Goal: Task Accomplishment & Management: Manage account settings

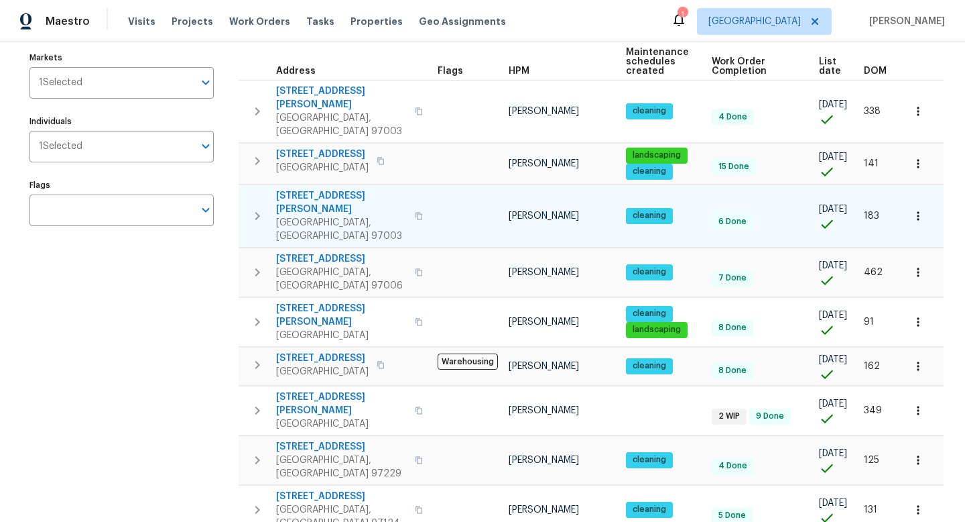
scroll to position [150, 0]
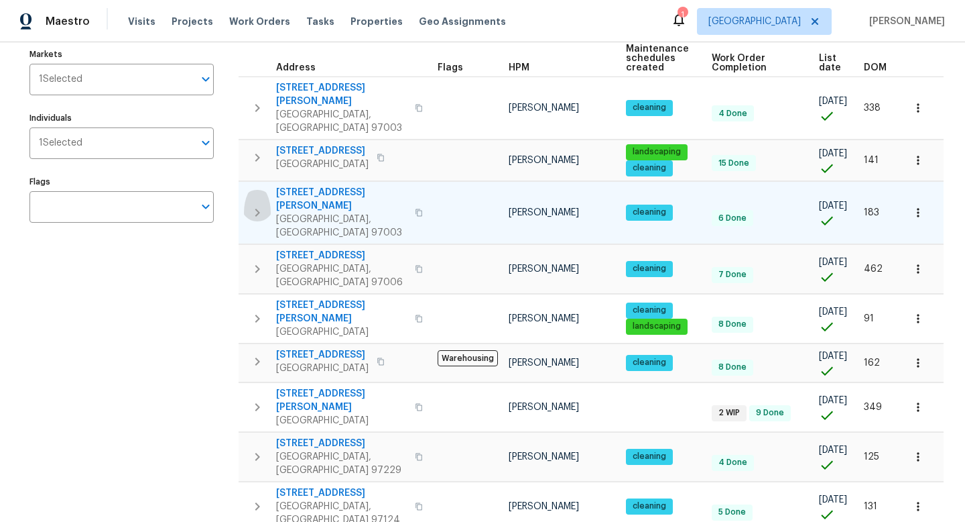
click at [253, 204] on icon "button" at bounding box center [257, 212] width 16 height 16
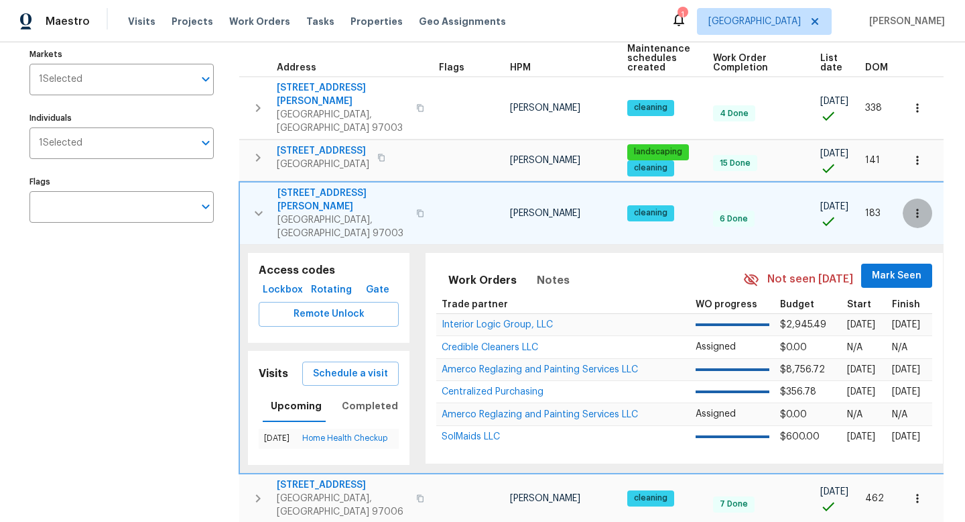
click at [918, 208] on icon "button" at bounding box center [917, 212] width 2 height 9
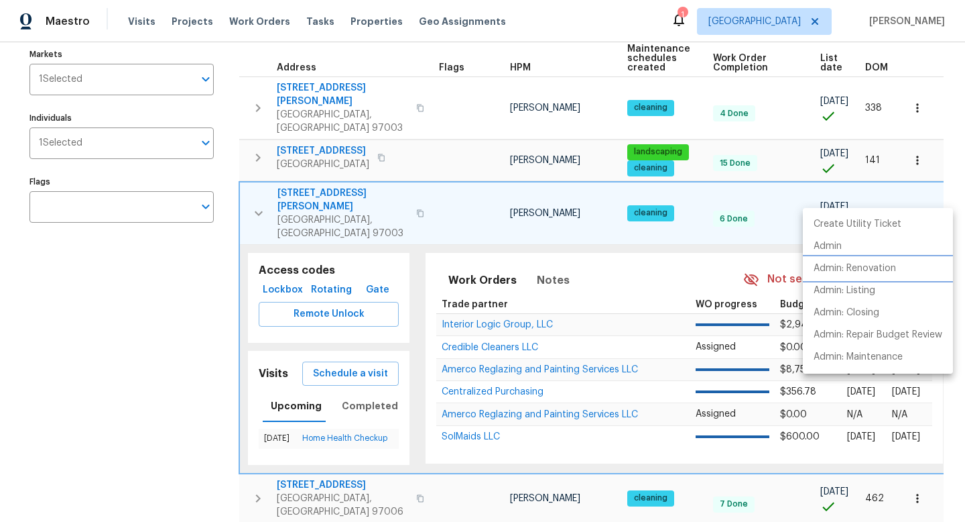
click at [870, 269] on p "Admin: Renovation" at bounding box center [855, 268] width 82 height 14
click at [200, 345] on div at bounding box center [482, 261] width 965 height 522
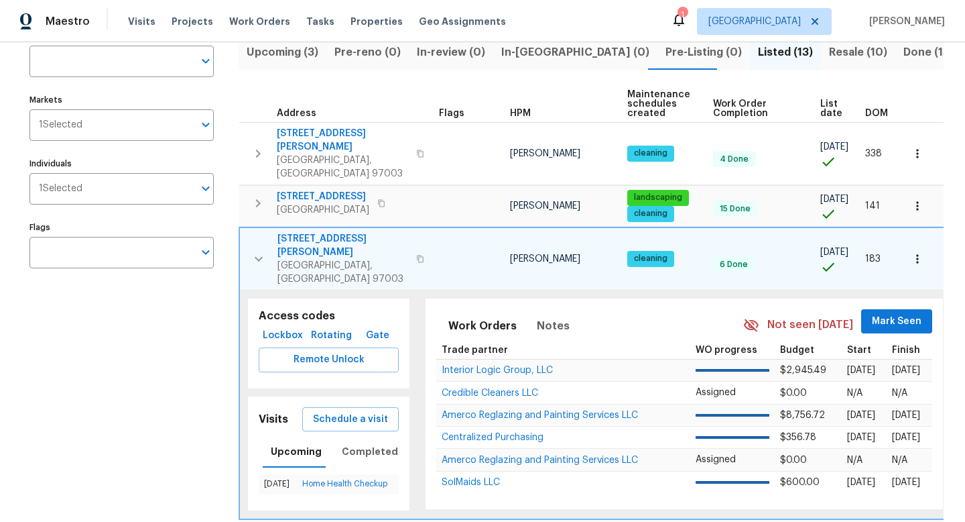
scroll to position [0, 0]
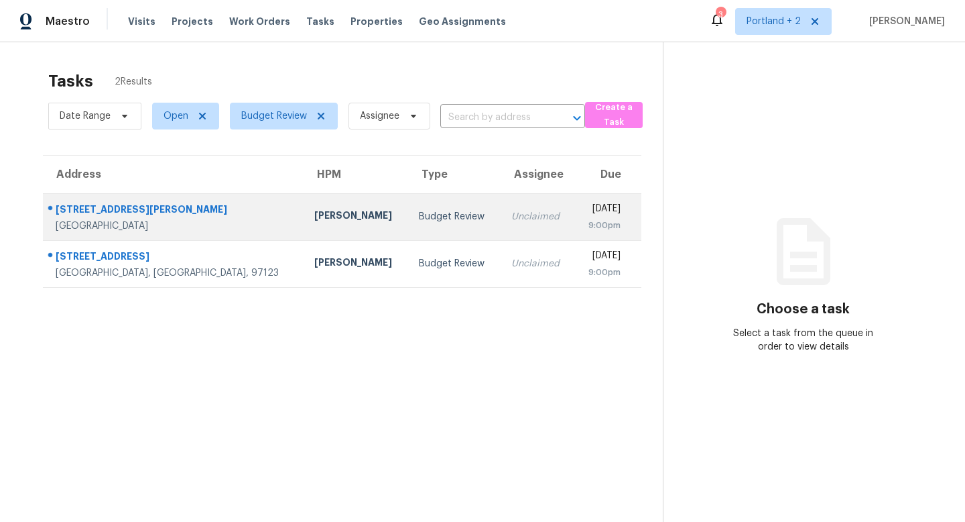
click at [158, 218] on div "4288 Macedo Pl" at bounding box center [174, 210] width 237 height 17
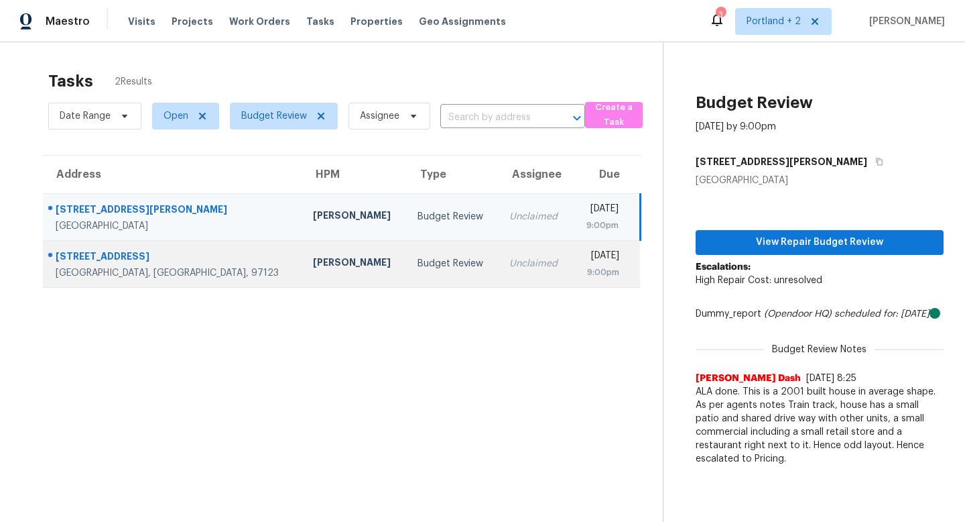
click at [302, 260] on td "[PERSON_NAME]" at bounding box center [354, 263] width 105 height 47
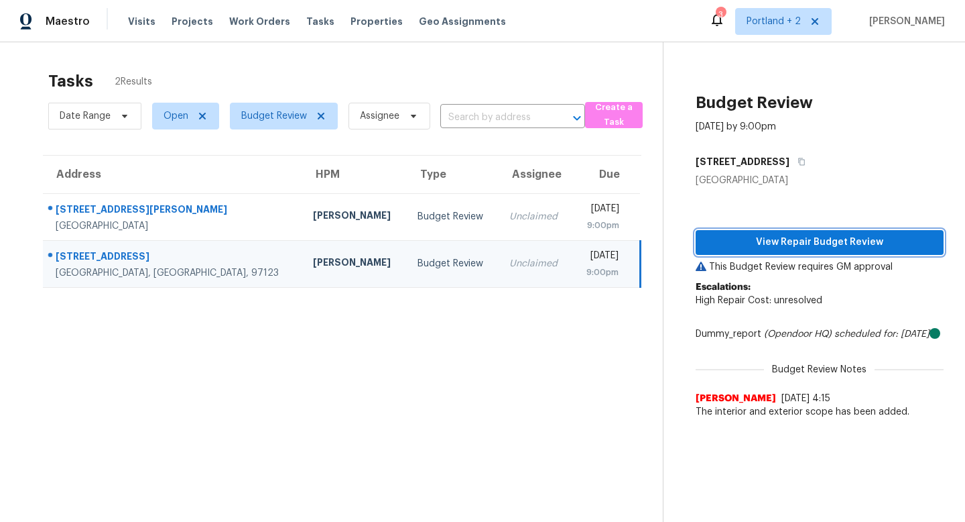
click at [794, 242] on span "View Repair Budget Review" at bounding box center [820, 242] width 227 height 17
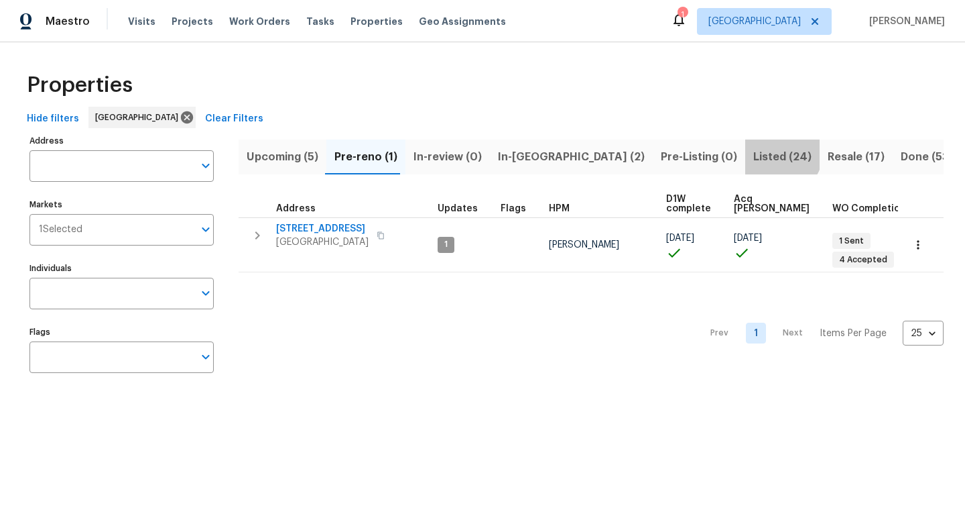
click at [753, 153] on span "Listed (24)" at bounding box center [782, 156] width 58 height 19
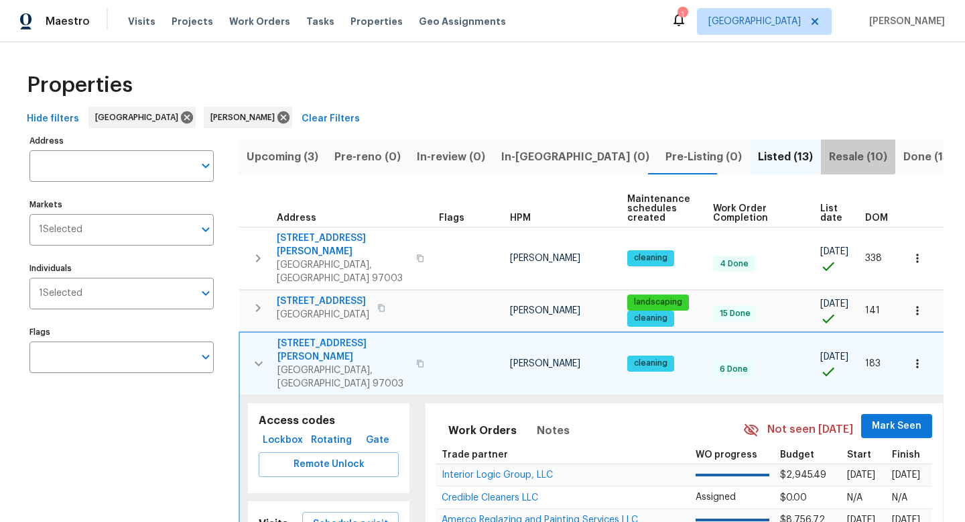
click at [829, 152] on span "Resale (10)" at bounding box center [858, 156] width 58 height 19
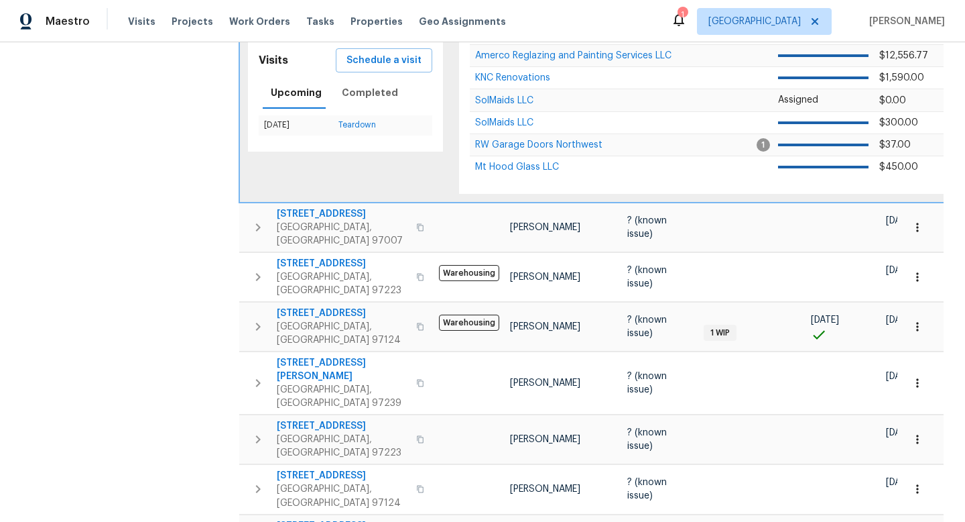
scroll to position [473, 0]
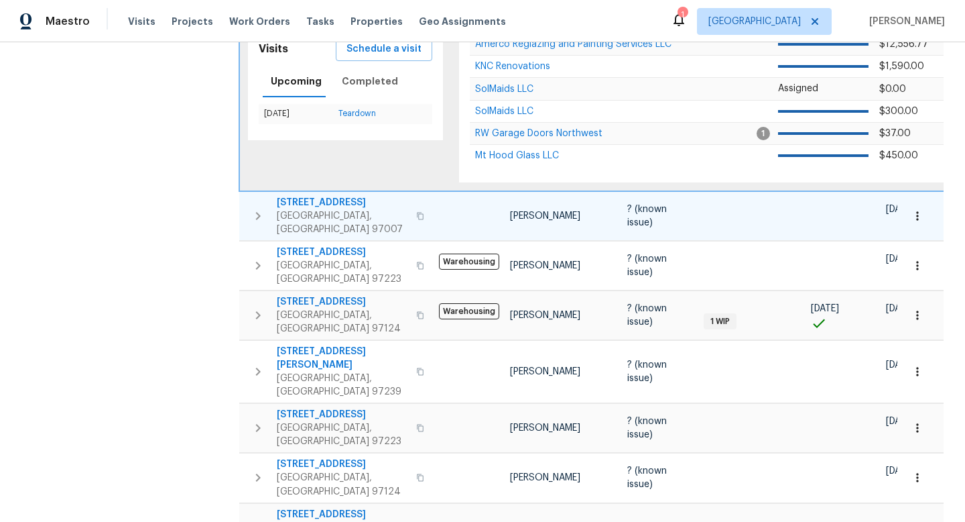
click at [260, 208] on icon "button" at bounding box center [258, 216] width 16 height 16
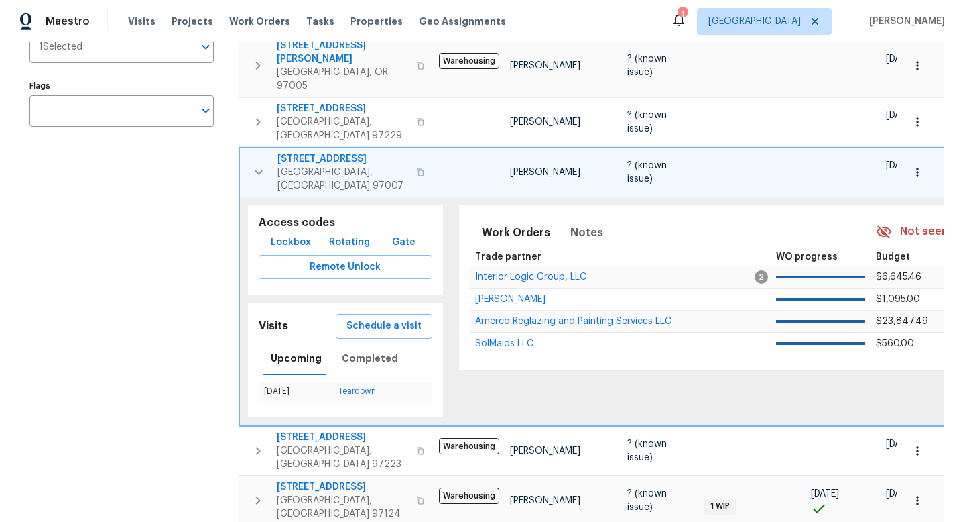
scroll to position [221, 0]
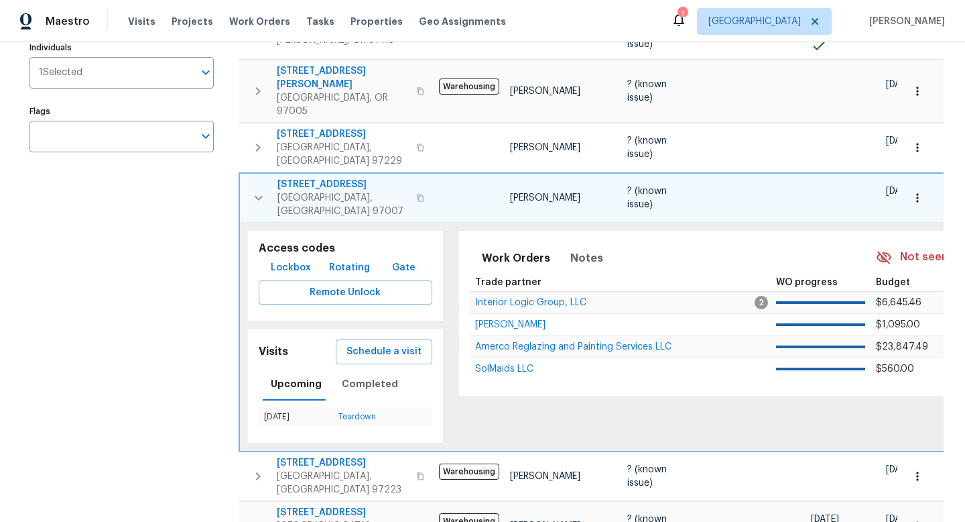
click at [916, 193] on icon "button" at bounding box center [917, 197] width 2 height 9
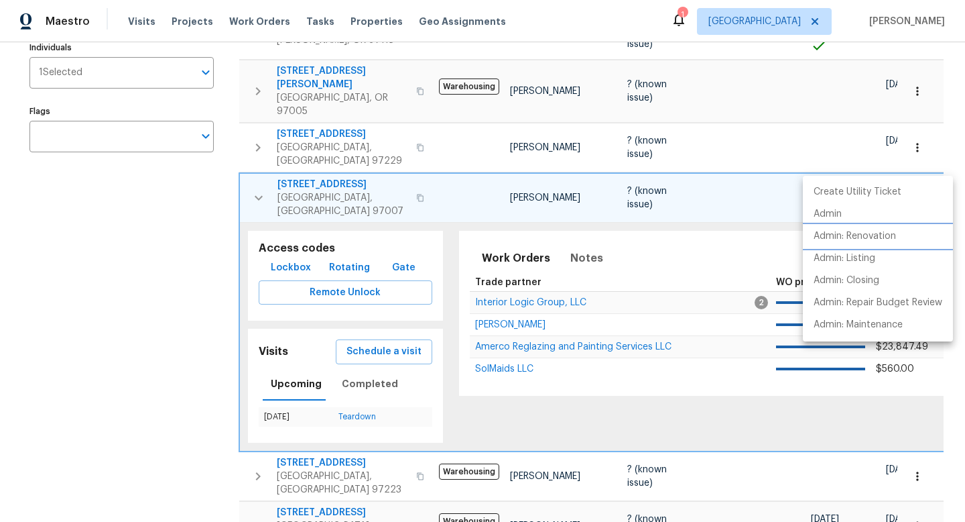
click at [863, 237] on p "Admin: Renovation" at bounding box center [855, 236] width 82 height 14
click at [182, 347] on div at bounding box center [482, 261] width 965 height 522
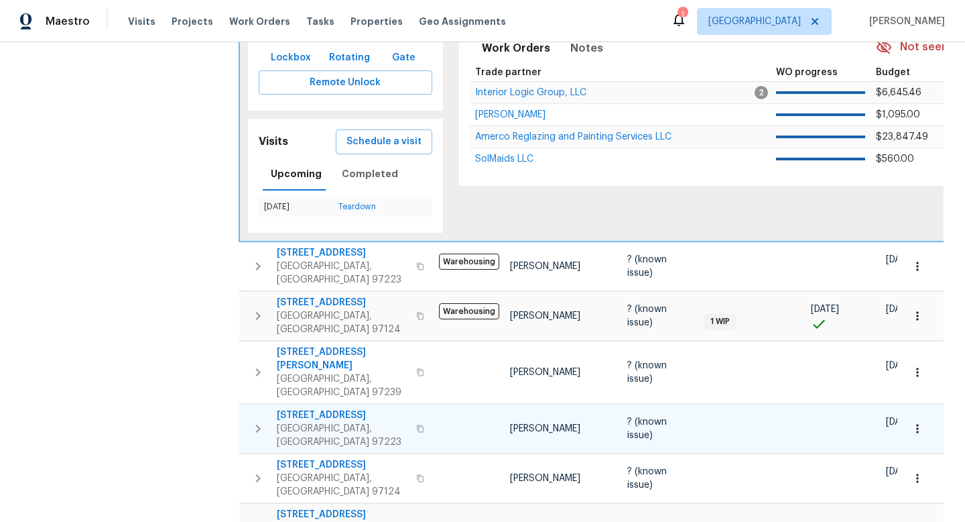
scroll to position [0, 0]
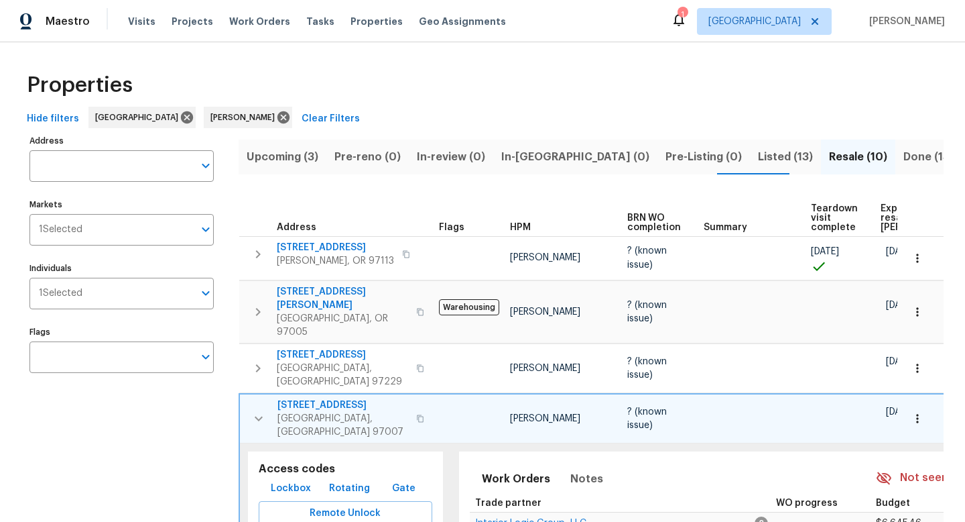
click at [758, 154] on span "Listed (13)" at bounding box center [785, 156] width 55 height 19
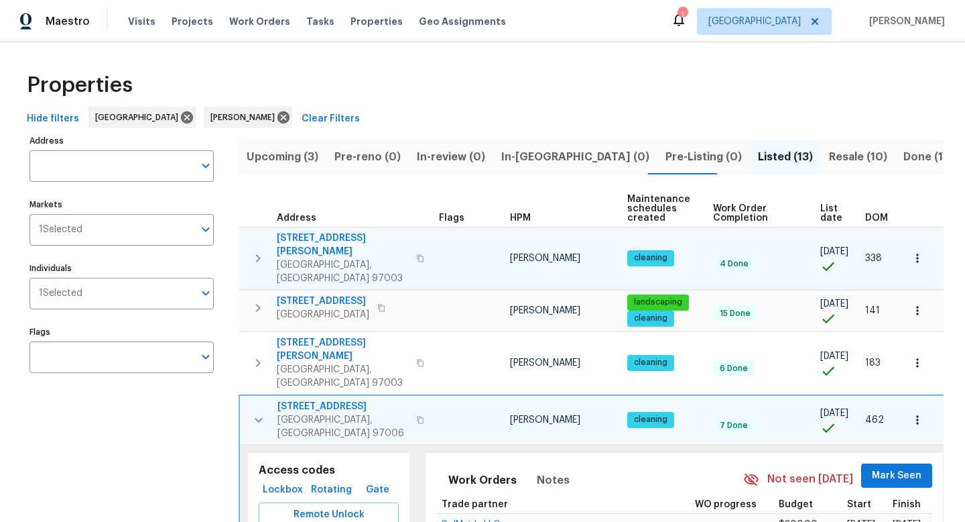
click at [259, 250] on icon "button" at bounding box center [258, 258] width 16 height 16
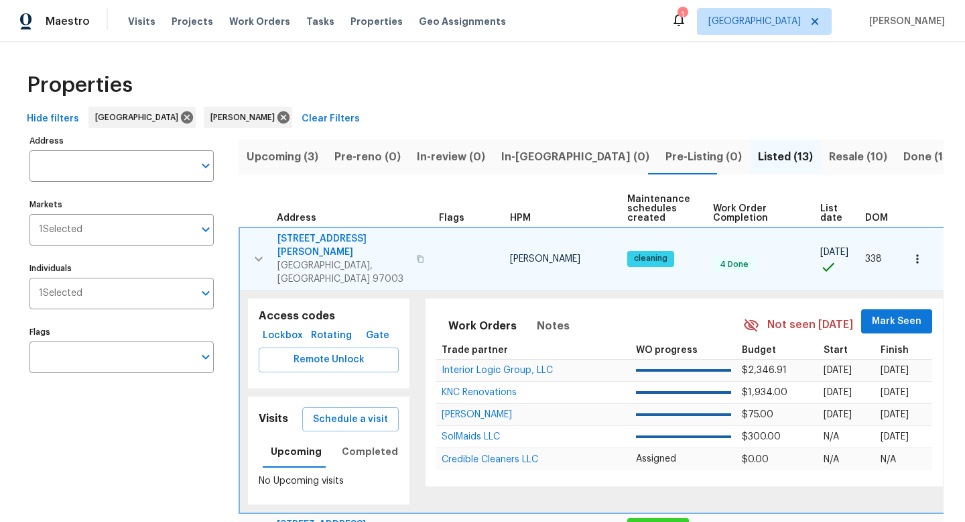
click at [919, 253] on icon "button" at bounding box center [917, 258] width 13 height 13
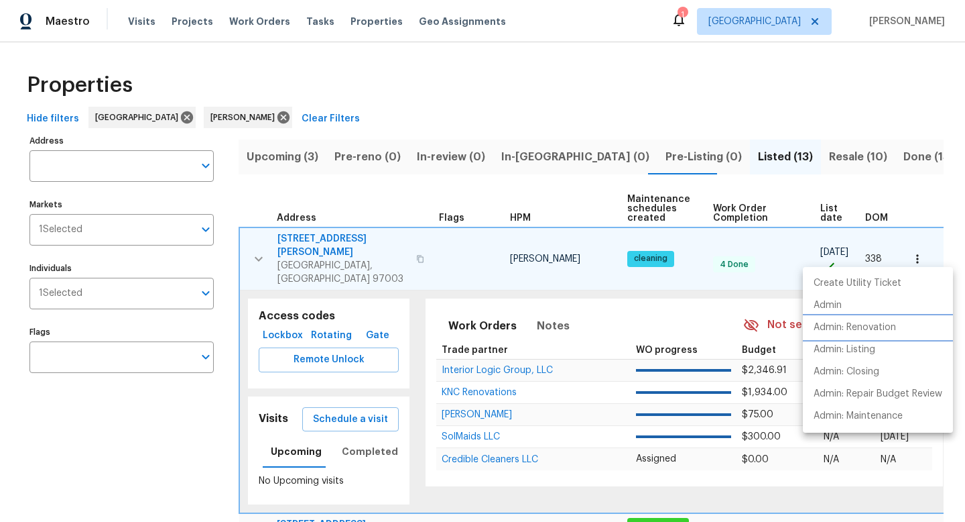
click at [857, 326] on p "Admin: Renovation" at bounding box center [855, 327] width 82 height 14
click at [191, 429] on div at bounding box center [482, 261] width 965 height 522
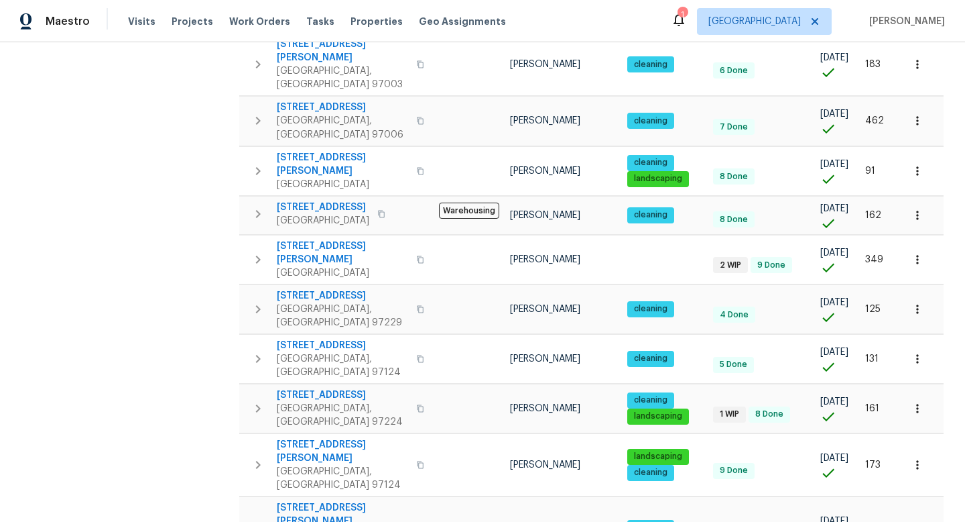
scroll to position [523, 0]
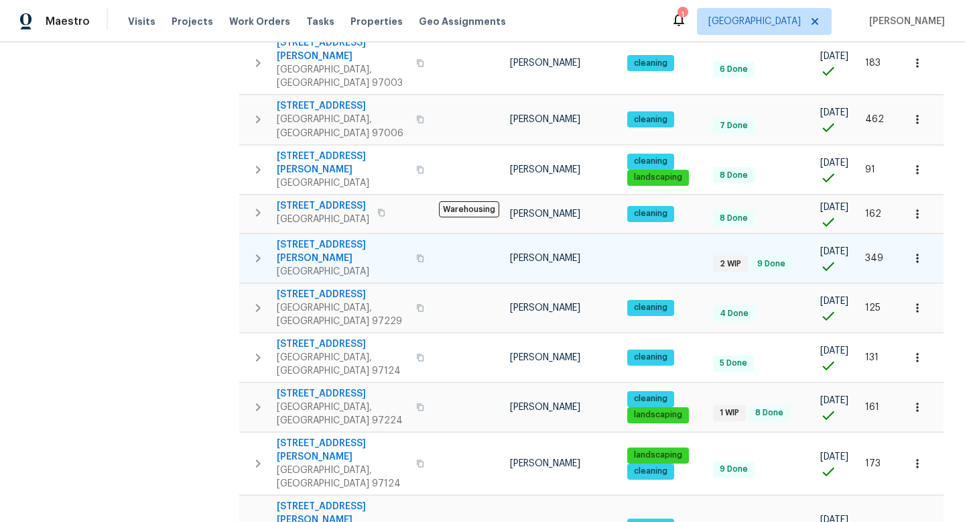
click at [257, 250] on icon "button" at bounding box center [258, 258] width 16 height 16
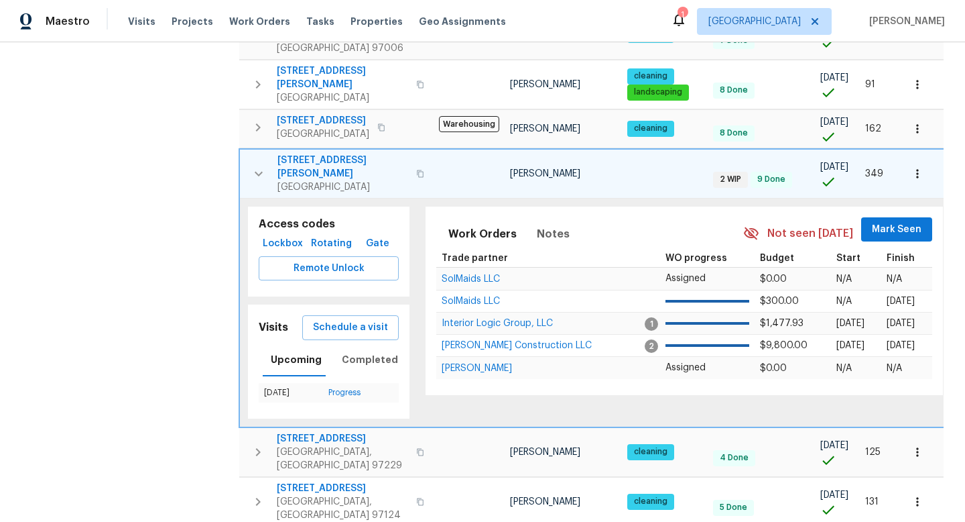
scroll to position [382, 0]
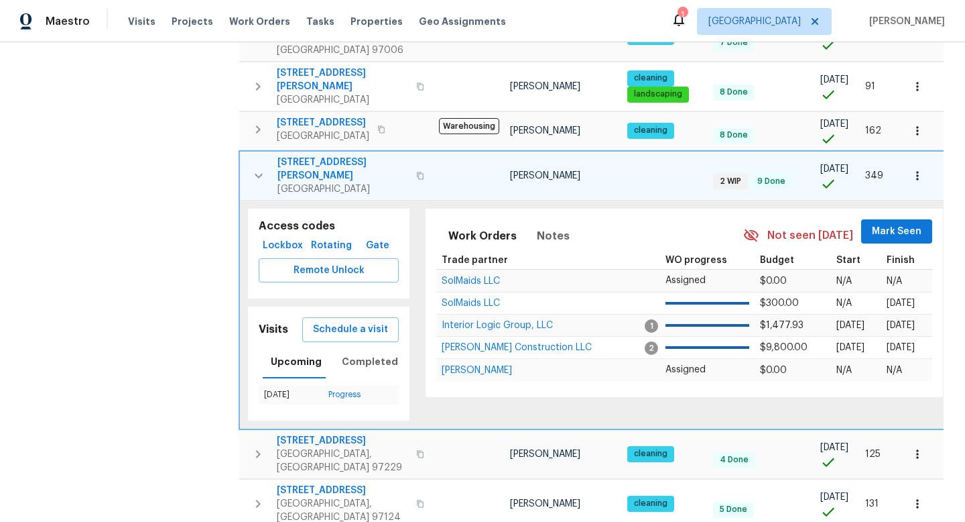
click at [918, 171] on icon "button" at bounding box center [917, 175] width 2 height 9
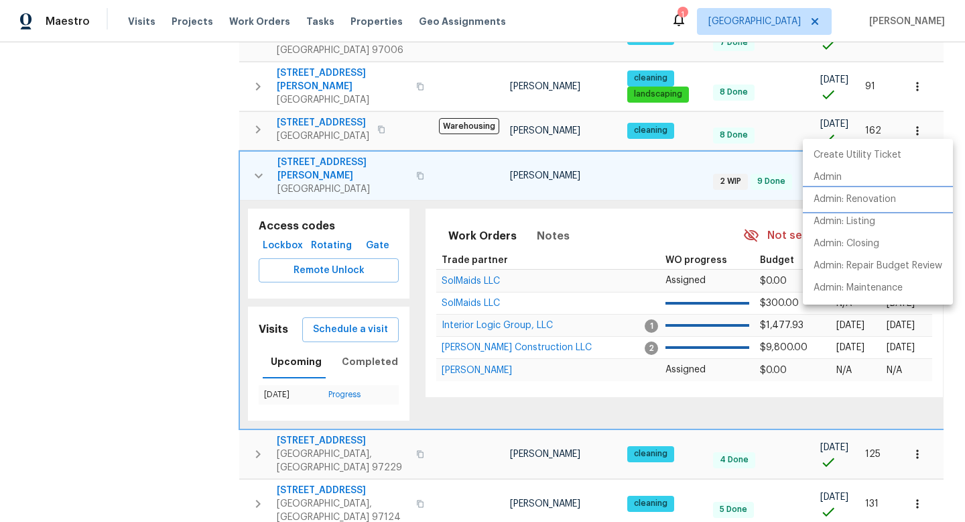
click at [855, 202] on p "Admin: Renovation" at bounding box center [855, 199] width 82 height 14
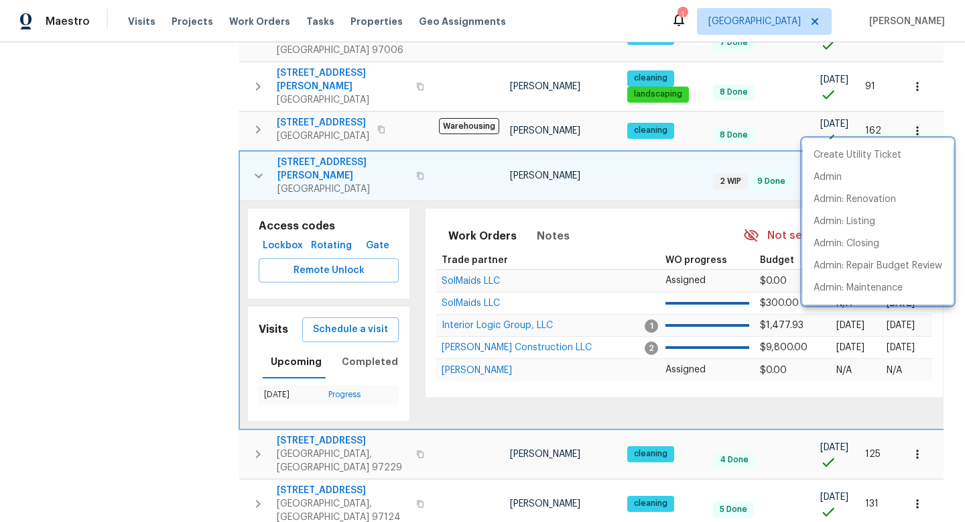
click at [169, 208] on div at bounding box center [482, 261] width 965 height 522
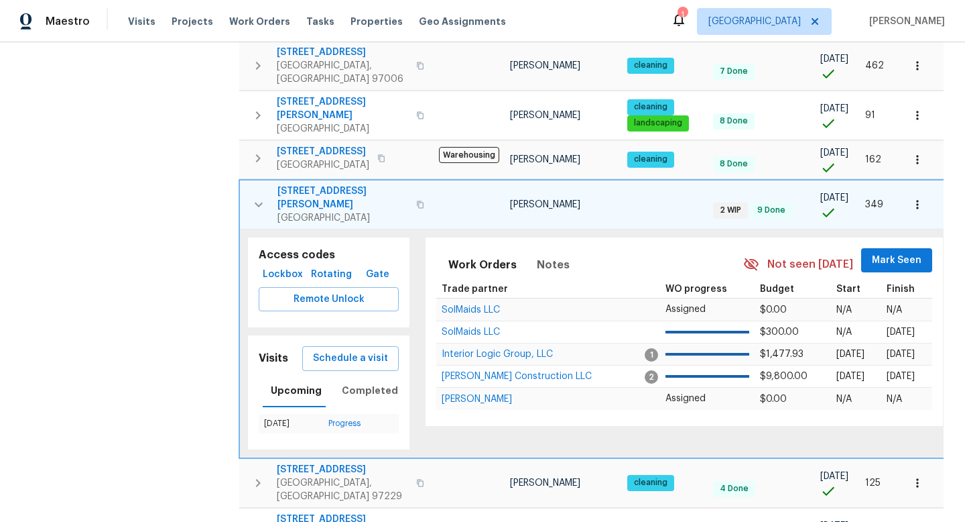
scroll to position [363, 0]
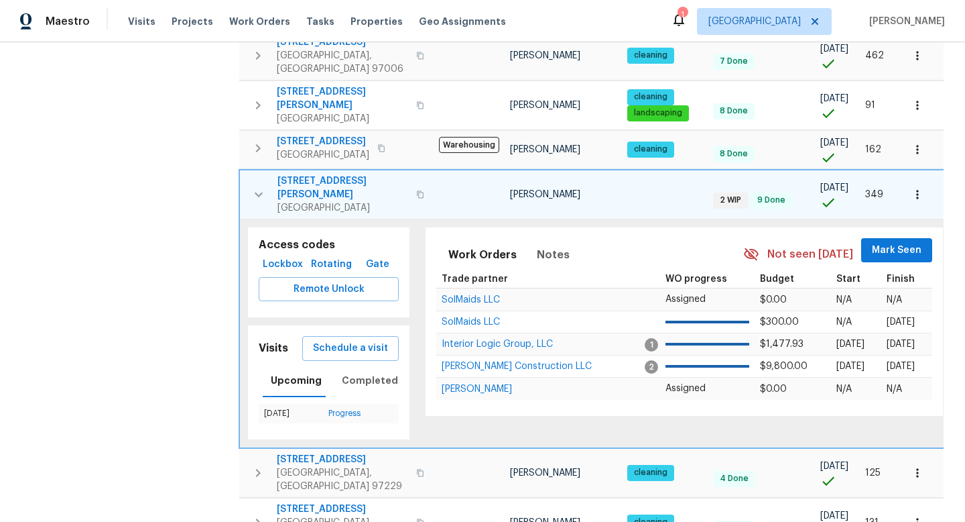
click at [920, 188] on icon "button" at bounding box center [917, 194] width 13 height 13
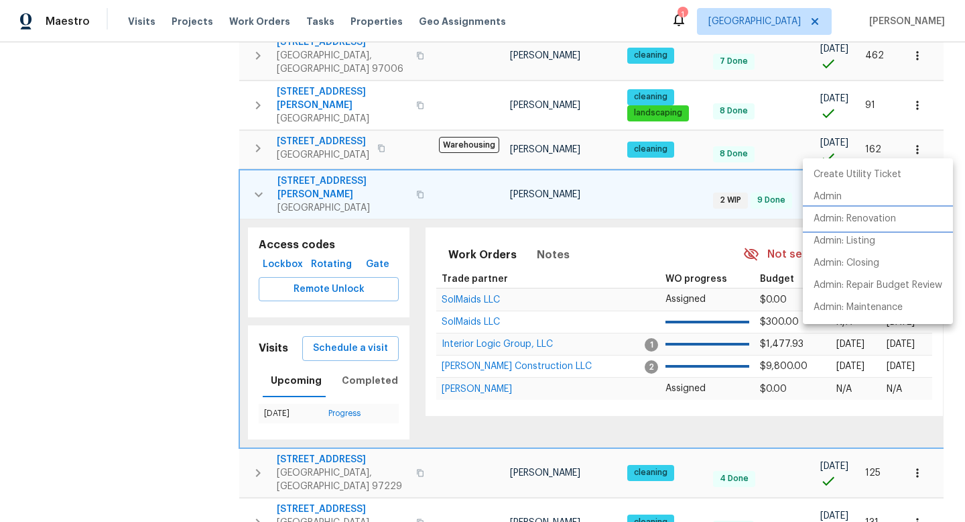
click at [852, 219] on p "Admin: Renovation" at bounding box center [855, 219] width 82 height 14
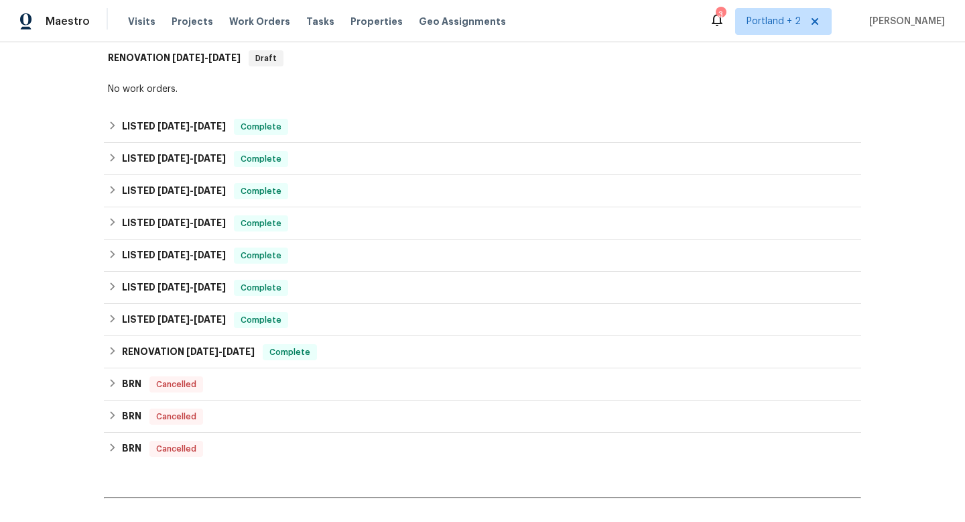
scroll to position [385, 0]
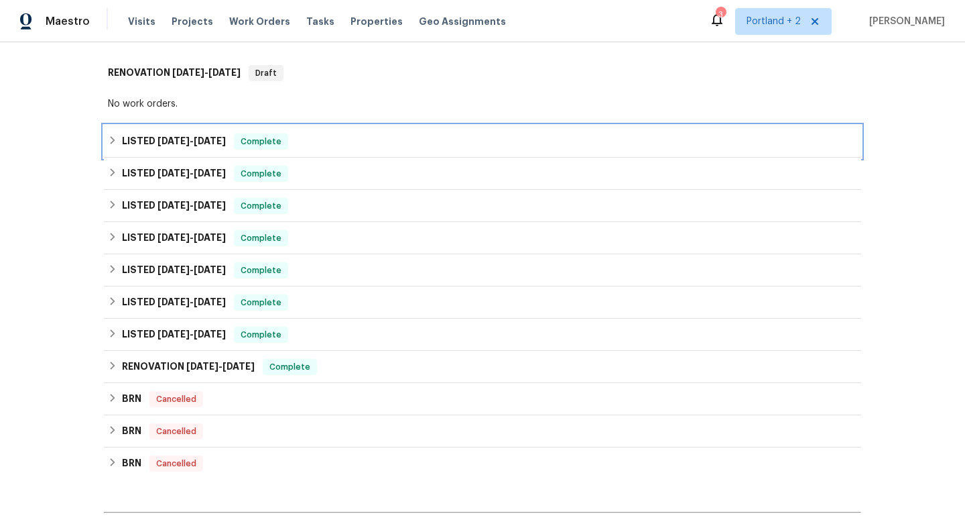
click at [143, 139] on h6 "LISTED 3/3/25 - 4/7/25" at bounding box center [174, 141] width 104 height 16
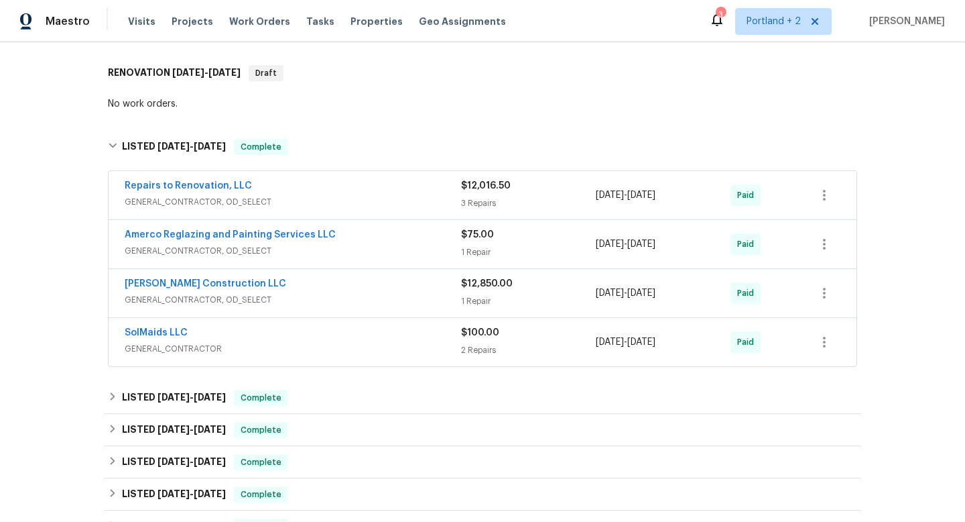
click at [402, 296] on span "GENERAL_CONTRACTOR, OD_SELECT" at bounding box center [293, 299] width 337 height 13
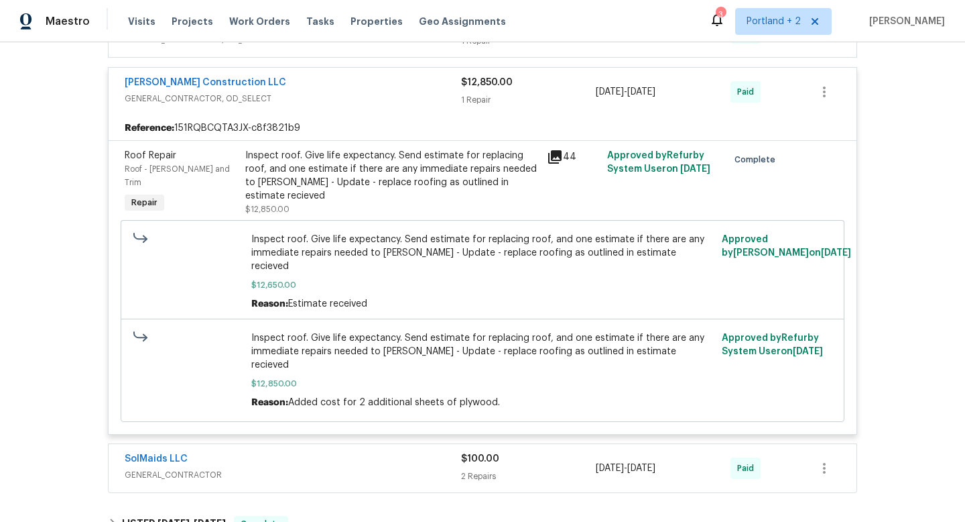
scroll to position [599, 0]
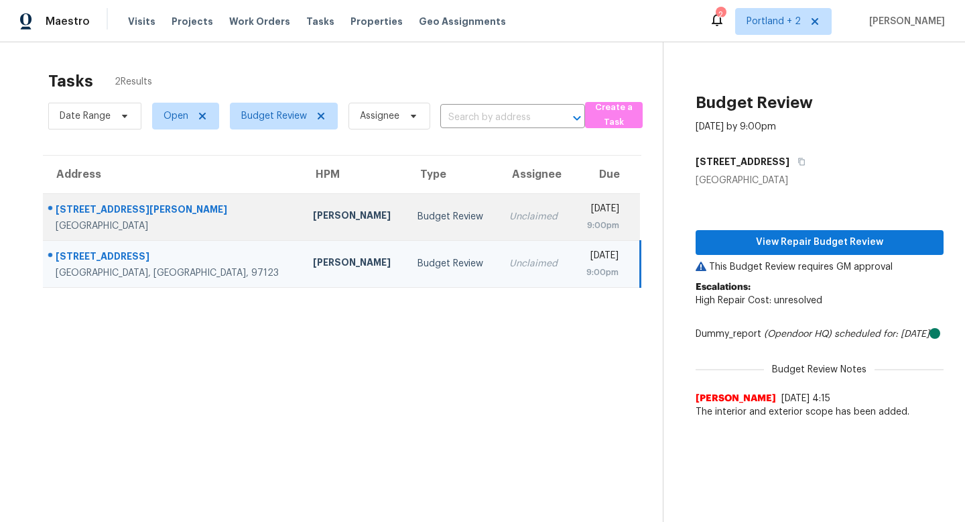
click at [313, 220] on div "Adam Clark" at bounding box center [354, 216] width 83 height 17
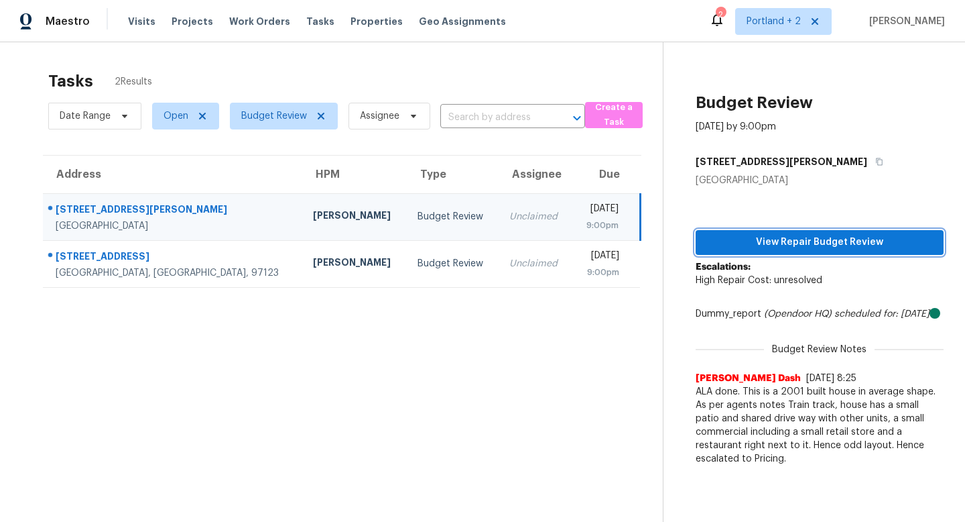
click at [815, 240] on span "View Repair Budget Review" at bounding box center [820, 242] width 227 height 17
click at [796, 236] on span "View Repair Budget Review" at bounding box center [820, 242] width 227 height 17
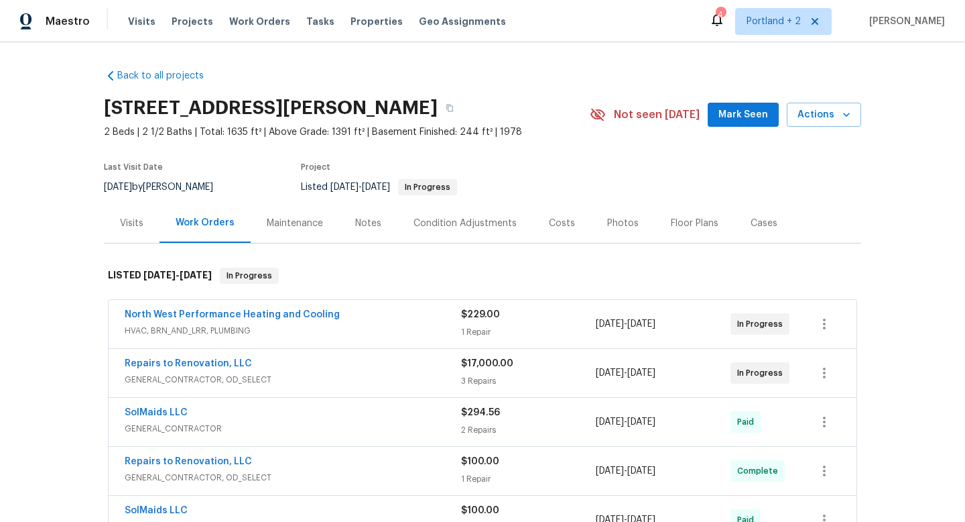
click at [409, 373] on span "GENERAL_CONTRACTOR, OD_SELECT" at bounding box center [293, 379] width 337 height 13
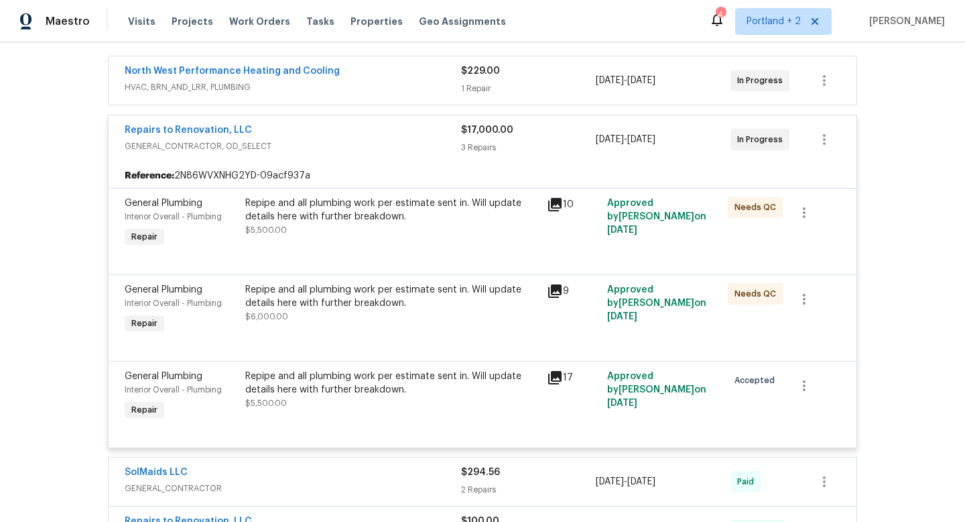
scroll to position [282, 0]
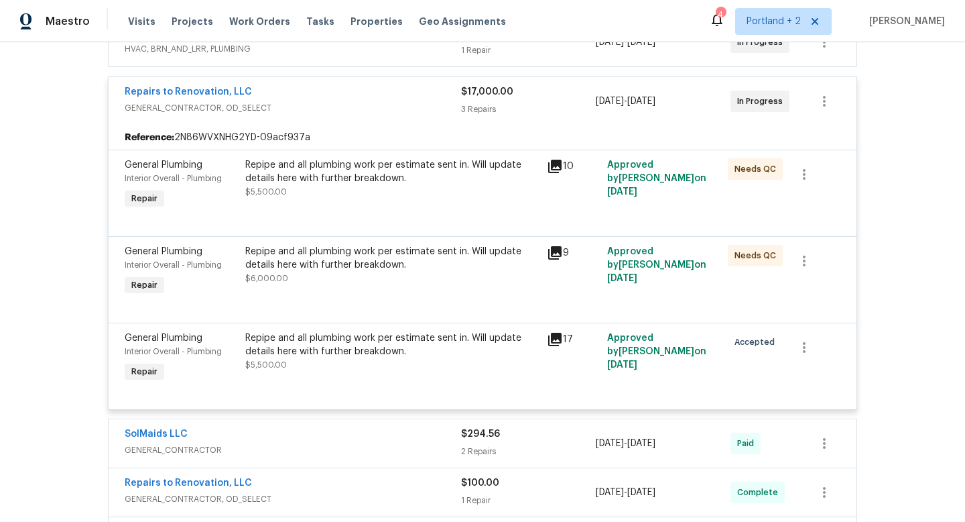
click at [347, 175] on div "Repipe and all plumbing work per estimate sent in. Will update details here wit…" at bounding box center [392, 171] width 294 height 27
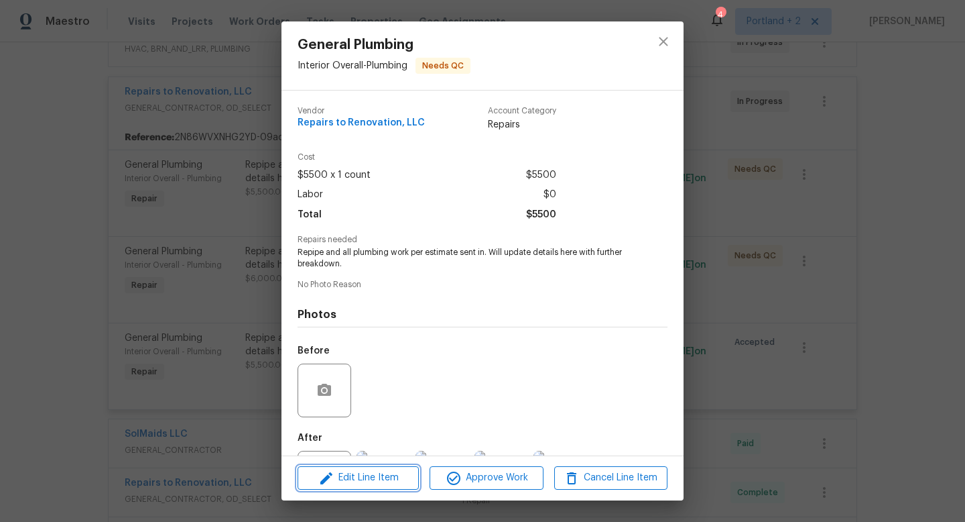
click at [373, 477] on span "Edit Line Item" at bounding box center [358, 477] width 113 height 17
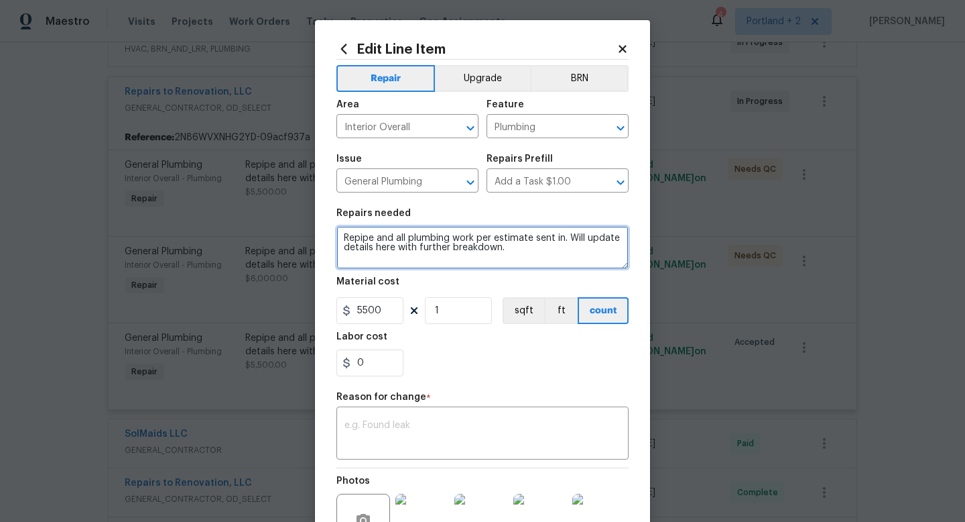
click at [489, 247] on textarea "Repipe and all plumbing work per estimate sent in. Will update details here wit…" at bounding box center [483, 247] width 292 height 43
paste textarea "Includes all new high quality 1/4 turn angle stops and braided supply lines-Re …"
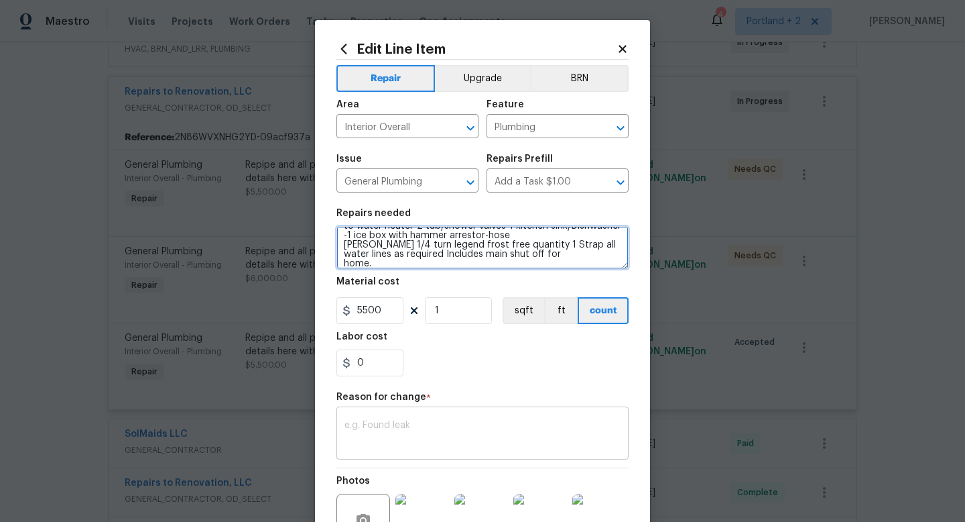
type textarea "Includes all new high quality 1/4 turn angle stops and braided supply lines-Re …"
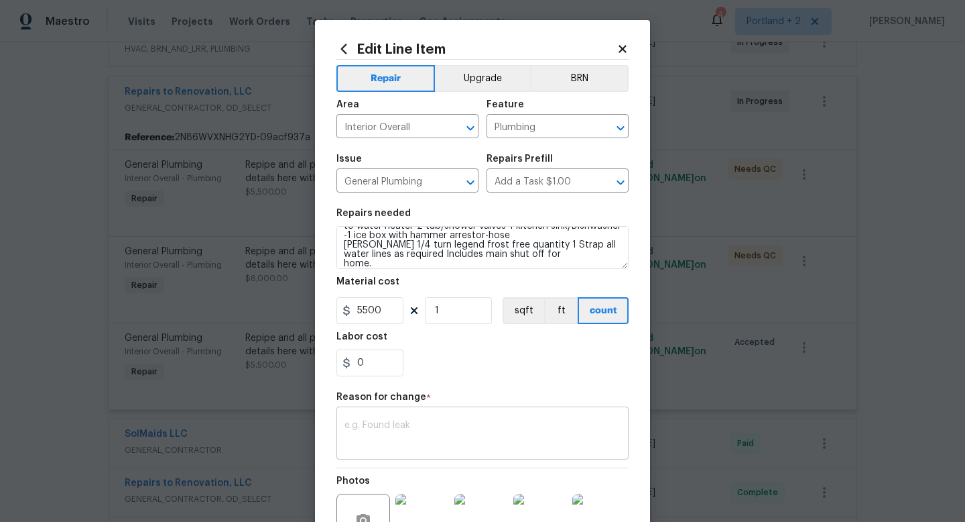
click at [400, 425] on textarea at bounding box center [483, 434] width 276 height 28
type textarea "D"
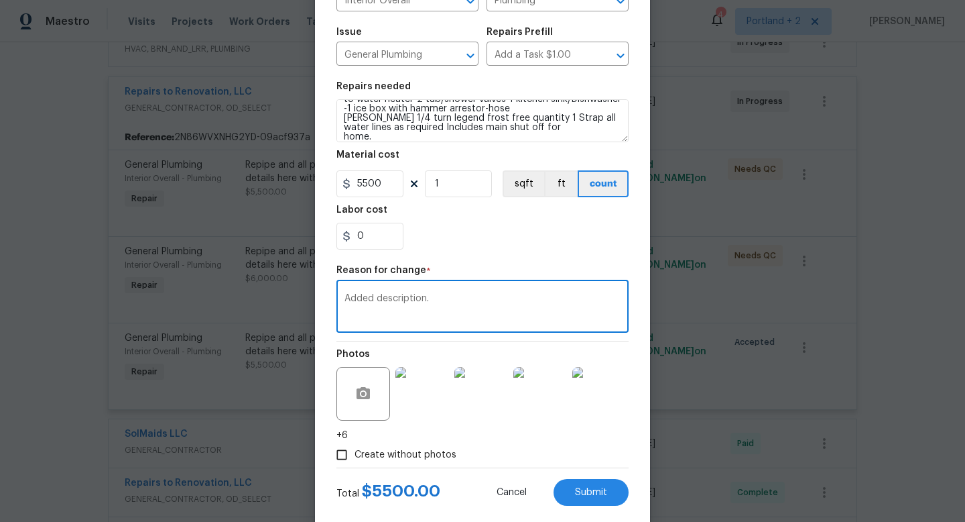
scroll to position [131, 0]
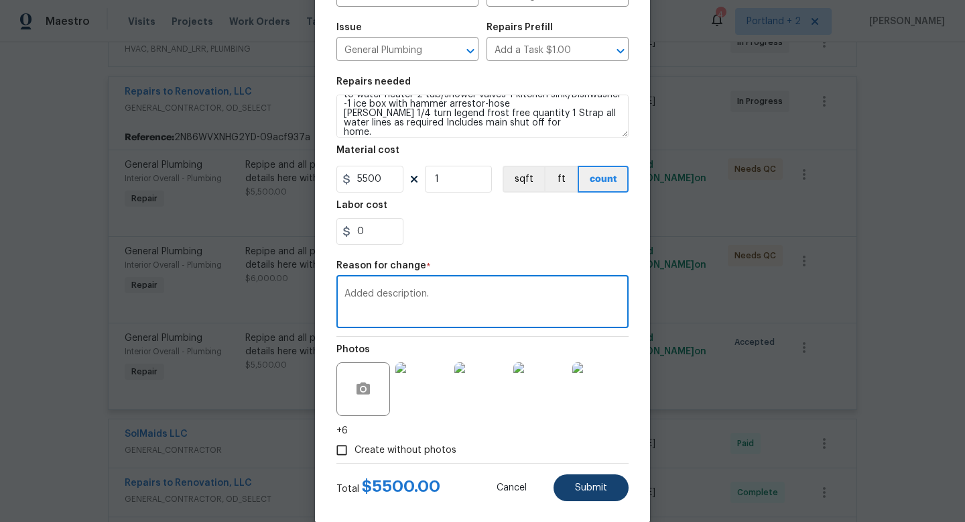
type textarea "Added description."
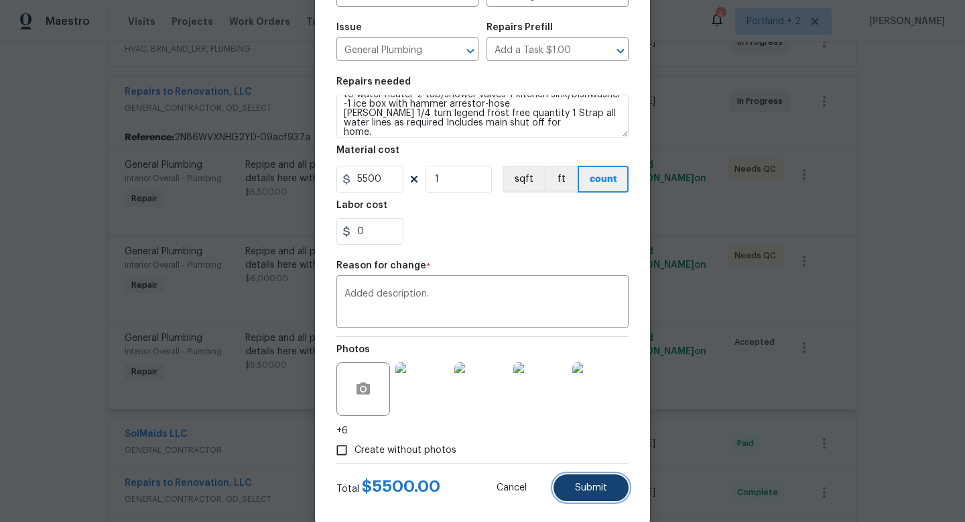
click at [587, 487] on span "Submit" at bounding box center [591, 488] width 32 height 10
type textarea "Repipe and all plumbing work per estimate sent in. Will update details here wit…"
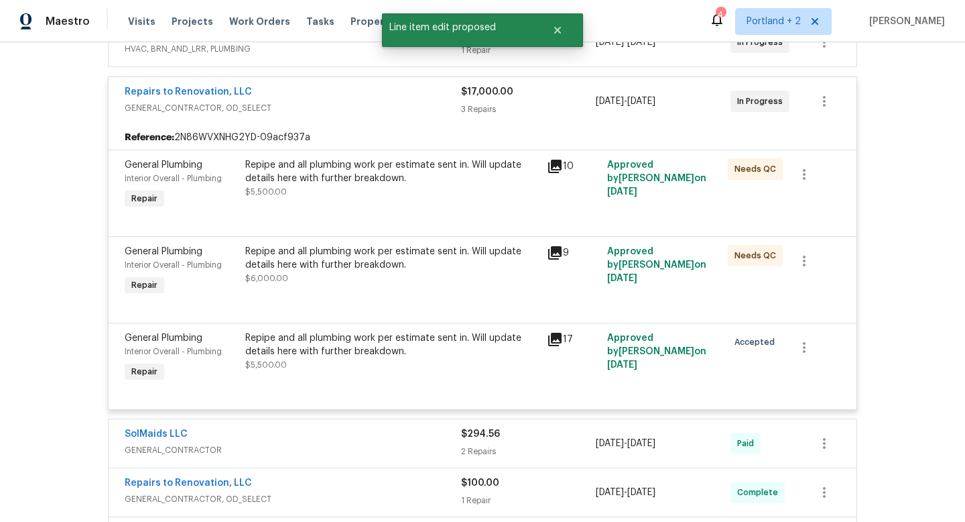
scroll to position [0, 0]
click at [206, 92] on link "Repairs to Renovation, LLC" at bounding box center [188, 91] width 127 height 9
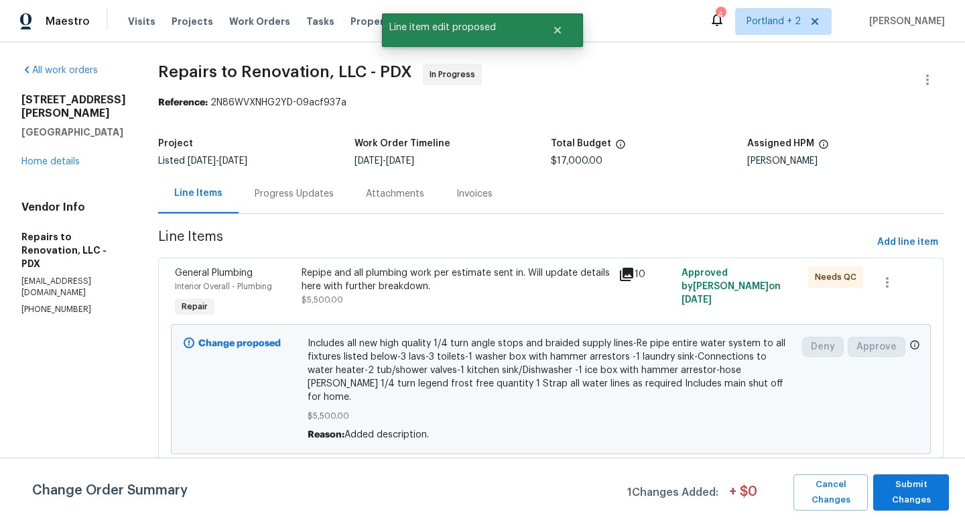
scroll to position [143, 0]
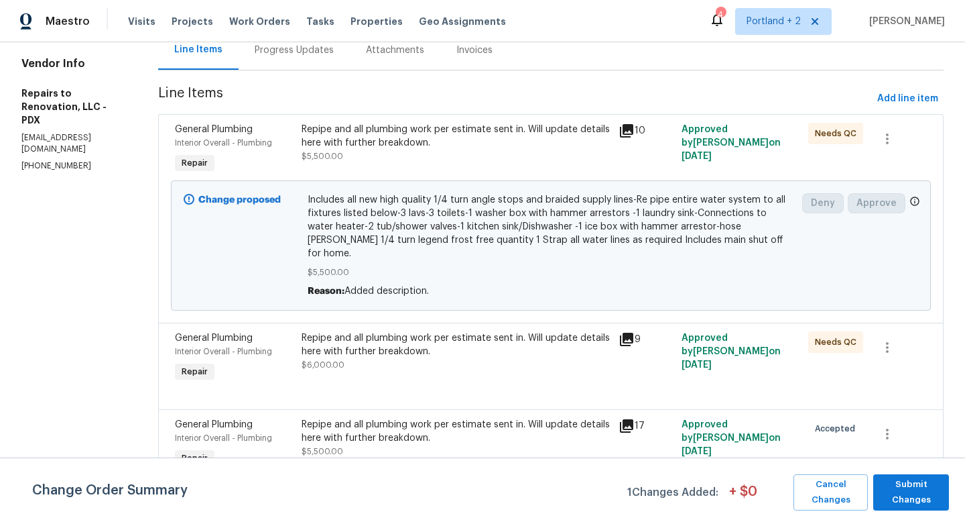
click at [416, 337] on div "Repipe and all plumbing work per estimate sent in. Will update details here wit…" at bounding box center [456, 344] width 309 height 27
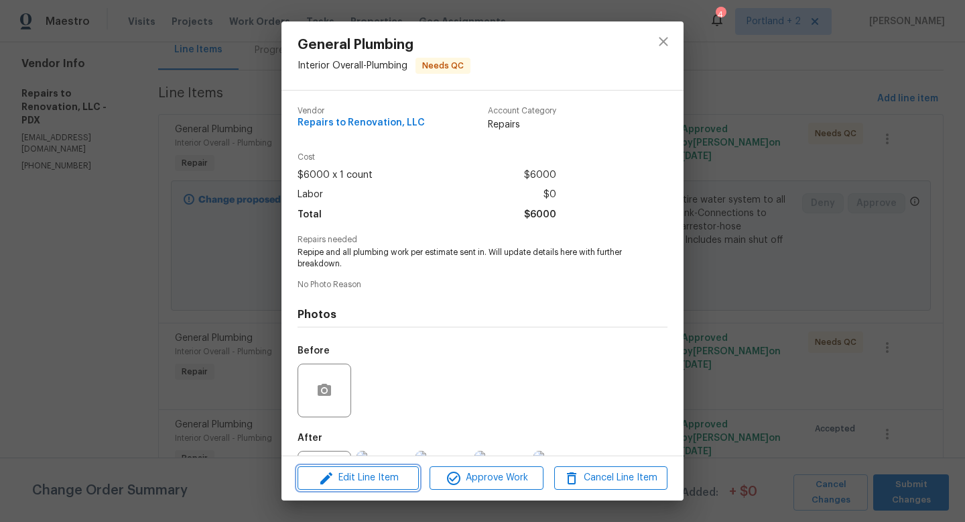
click at [377, 479] on span "Edit Line Item" at bounding box center [358, 477] width 113 height 17
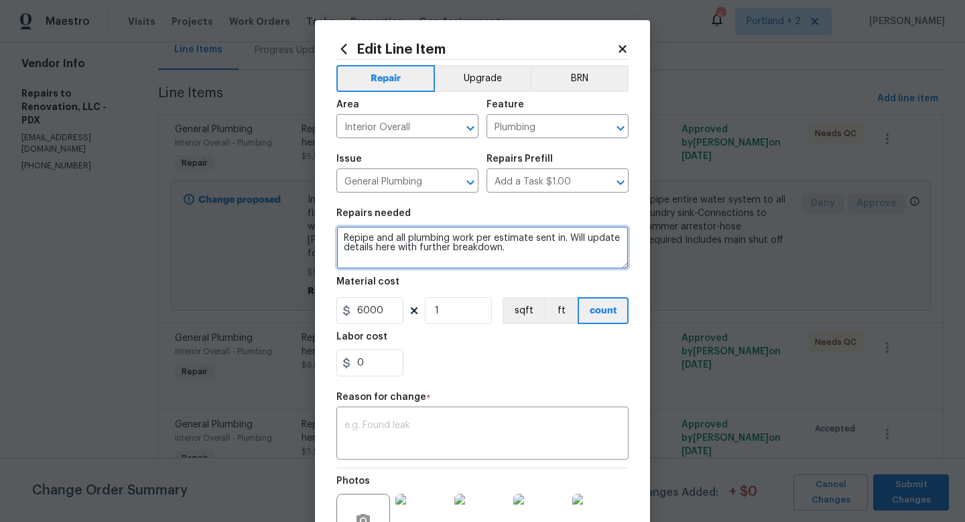
click at [492, 247] on textarea "Repipe and all plumbing work per estimate sent in. Will update details here wit…" at bounding box center [483, 247] width 292 height 43
paste textarea "Includes all new high quality 1/4 turn angle stops and braided supply lines-Re …"
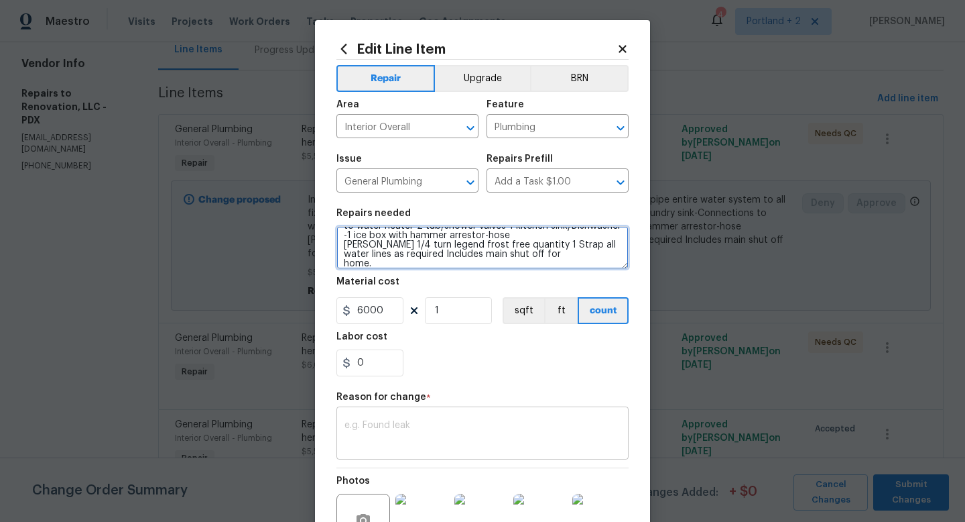
type textarea "Includes all new high quality 1/4 turn angle stops and braided supply lines-Re …"
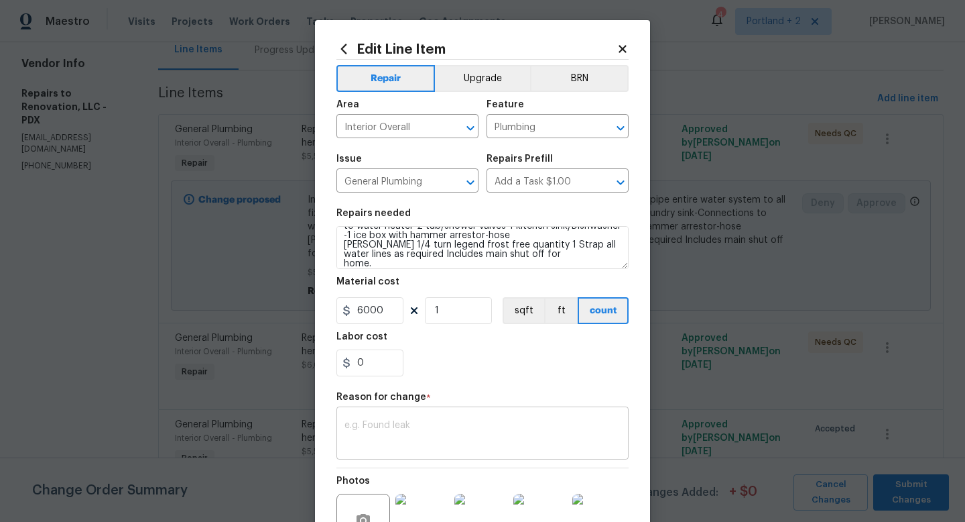
click at [451, 416] on div "x ​" at bounding box center [483, 435] width 292 height 50
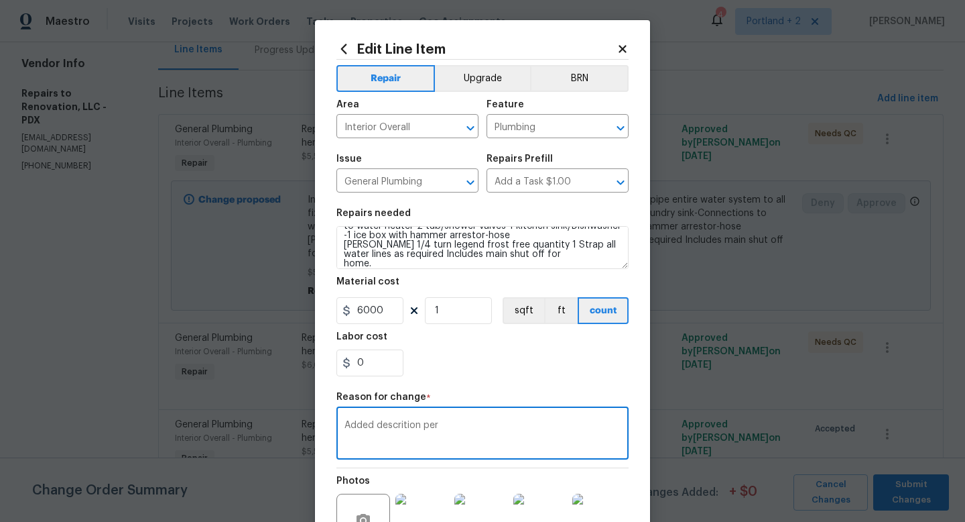
click at [398, 429] on textarea "Added descrition per" at bounding box center [483, 434] width 276 height 28
click at [468, 428] on textarea "Added description per" at bounding box center [483, 434] width 276 height 28
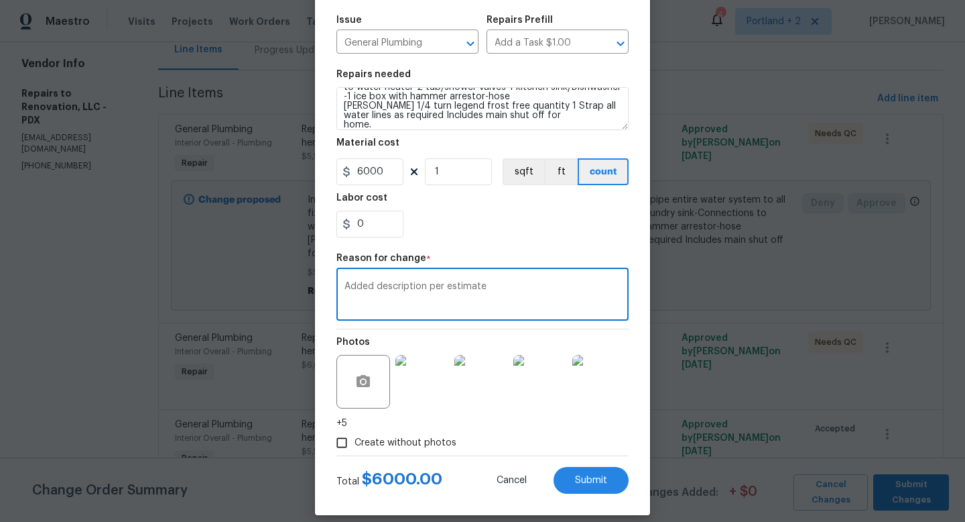
scroll to position [153, 0]
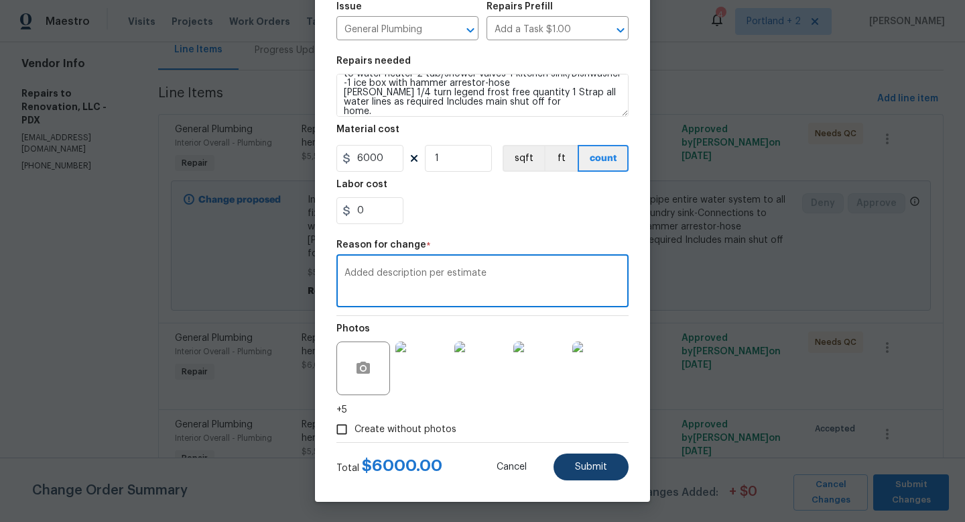
type textarea "Added description per estimate"
click at [596, 467] on span "Submit" at bounding box center [591, 467] width 32 height 10
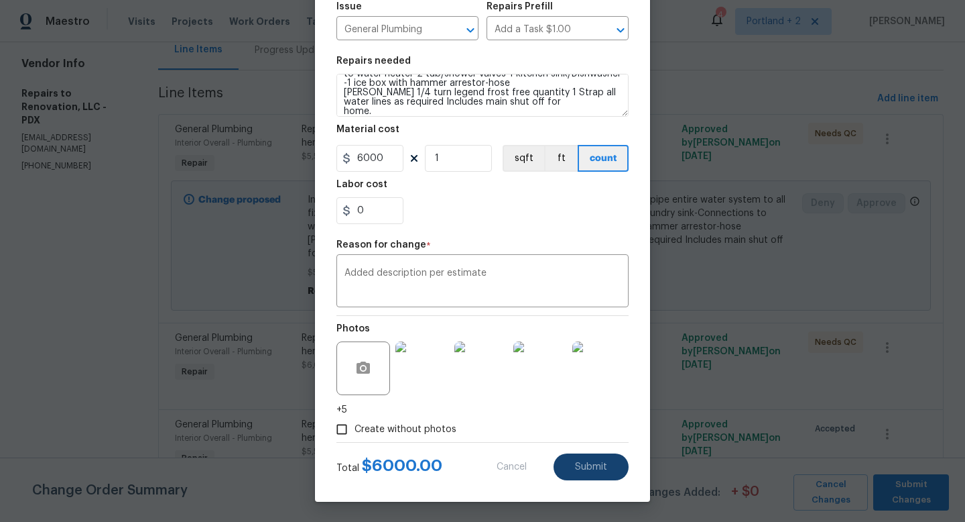
type textarea "Repipe and all plumbing work per estimate sent in. Will update details here wit…"
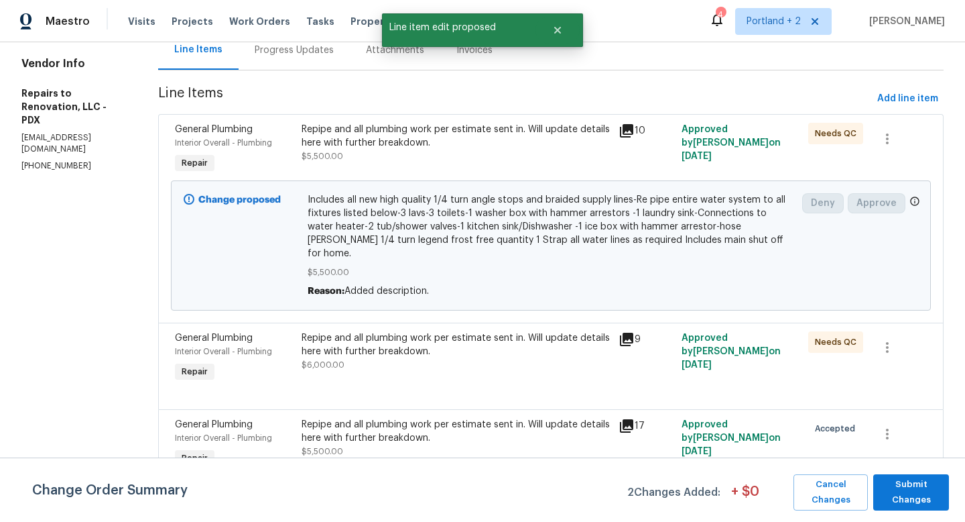
scroll to position [0, 0]
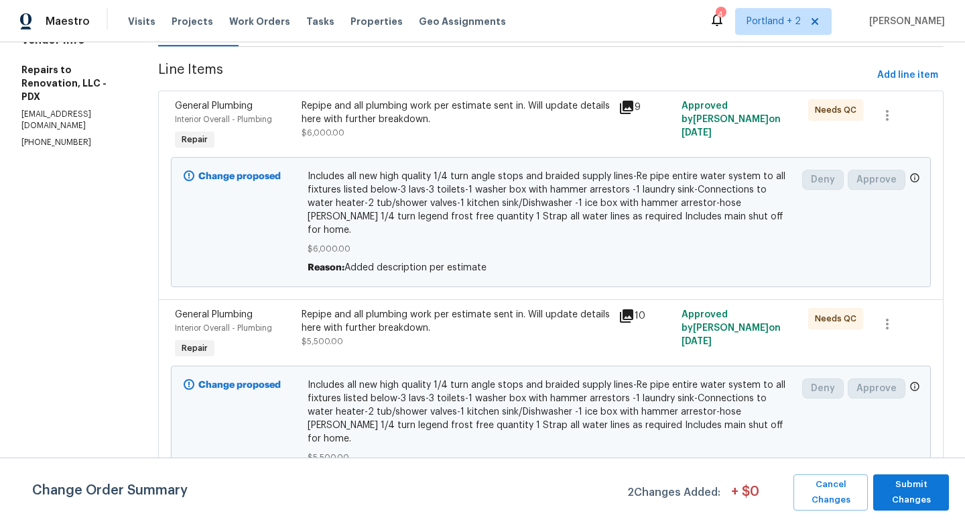
scroll to position [252, 0]
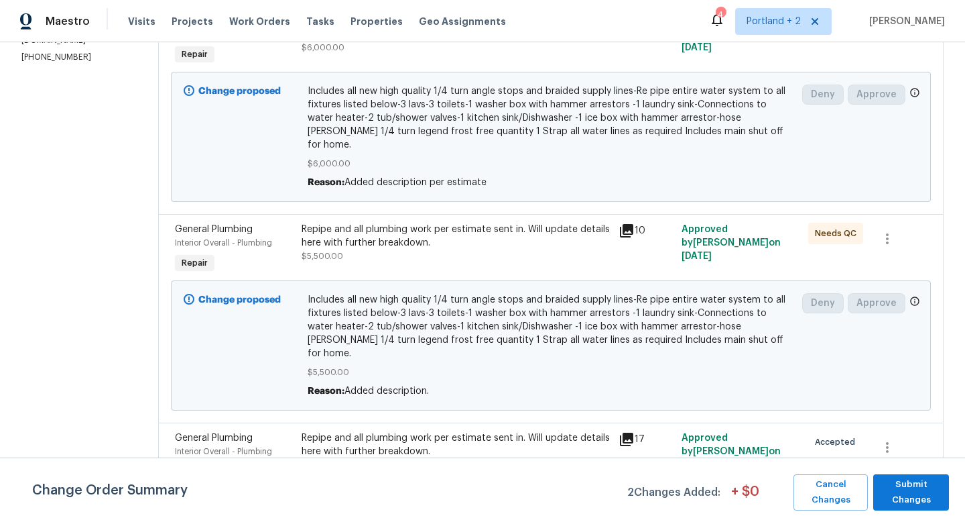
click at [445, 431] on div "Repipe and all plumbing work per estimate sent in. Will update details here wit…" at bounding box center [456, 444] width 309 height 27
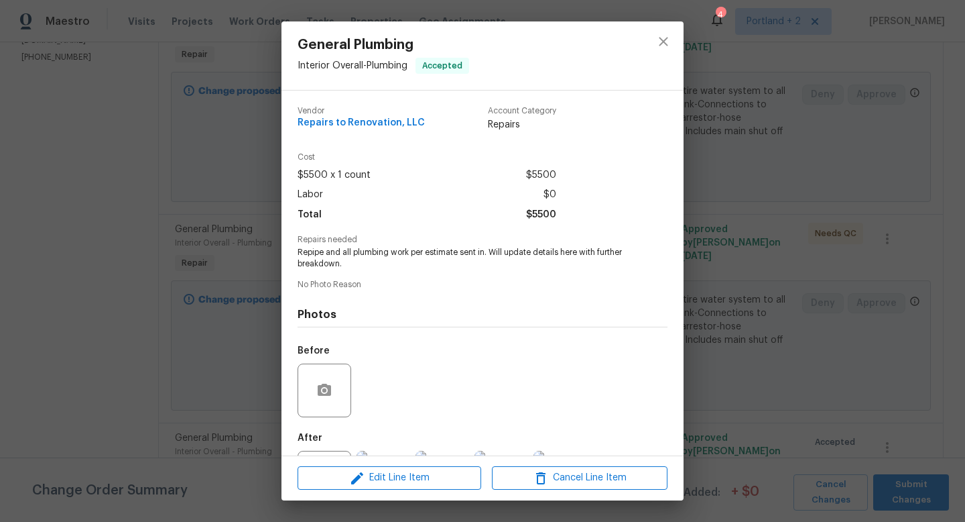
scroll to position [62, 0]
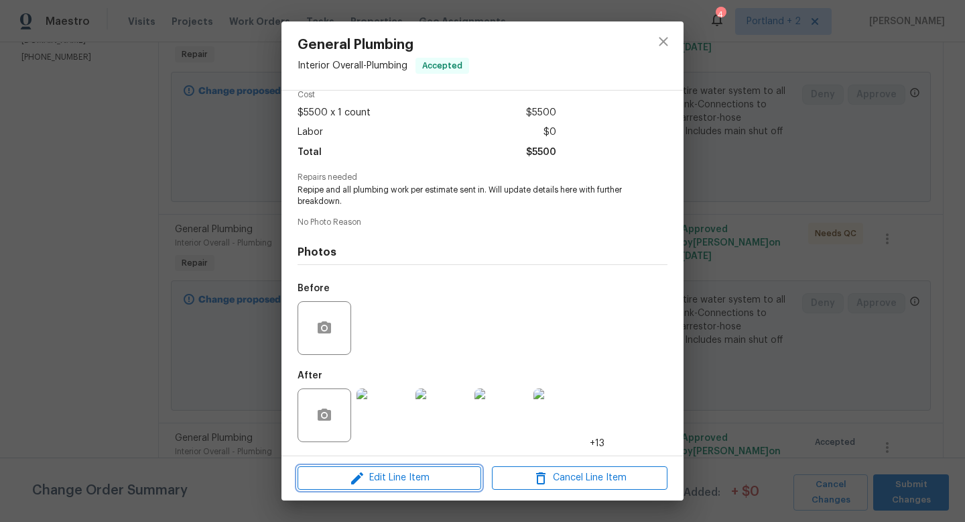
click at [396, 473] on span "Edit Line Item" at bounding box center [390, 477] width 176 height 17
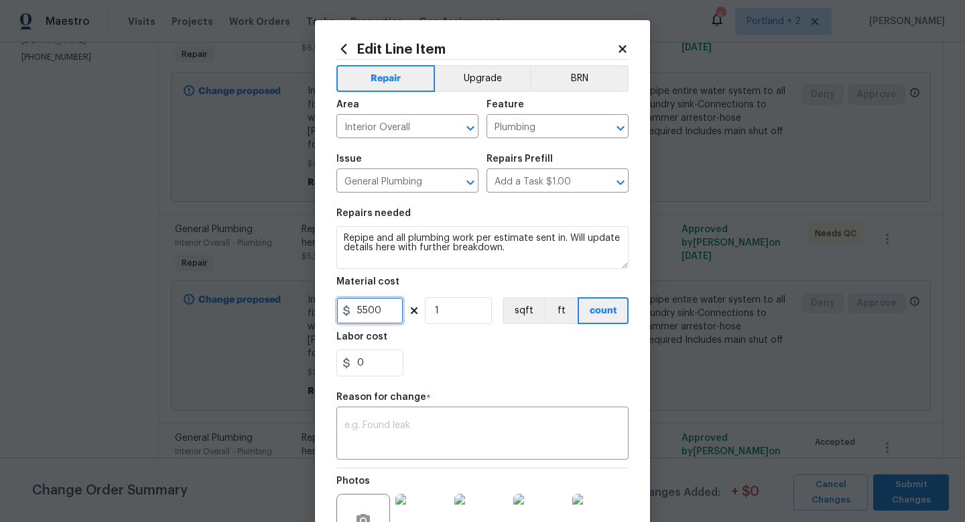
click at [385, 309] on input "5500" at bounding box center [370, 310] width 67 height 27
type input "6170"
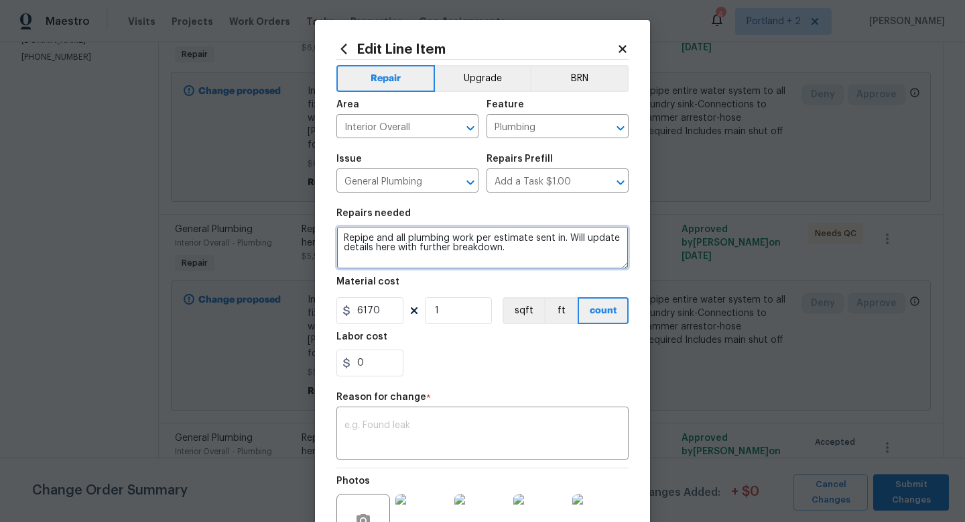
click at [452, 251] on textarea "Repipe and all plumbing work per estimate sent in. Will update details here wit…" at bounding box center [483, 247] width 292 height 43
paste textarea "Includes all new high quality 1/4 turn angle stops and braided supply lines-Re …"
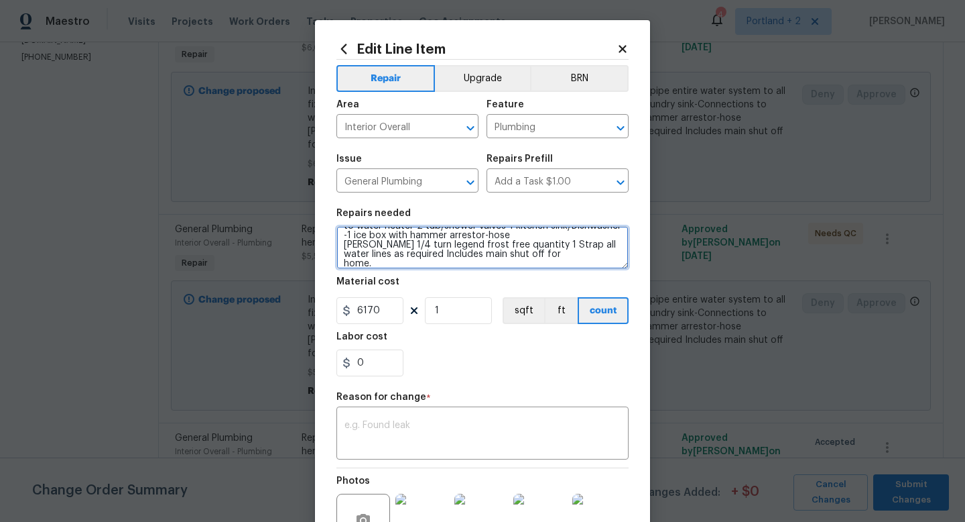
click at [469, 264] on textarea "Includes all new high quality 1/4 turn angle stops and braided supply lines-Re …" at bounding box center [483, 247] width 292 height 43
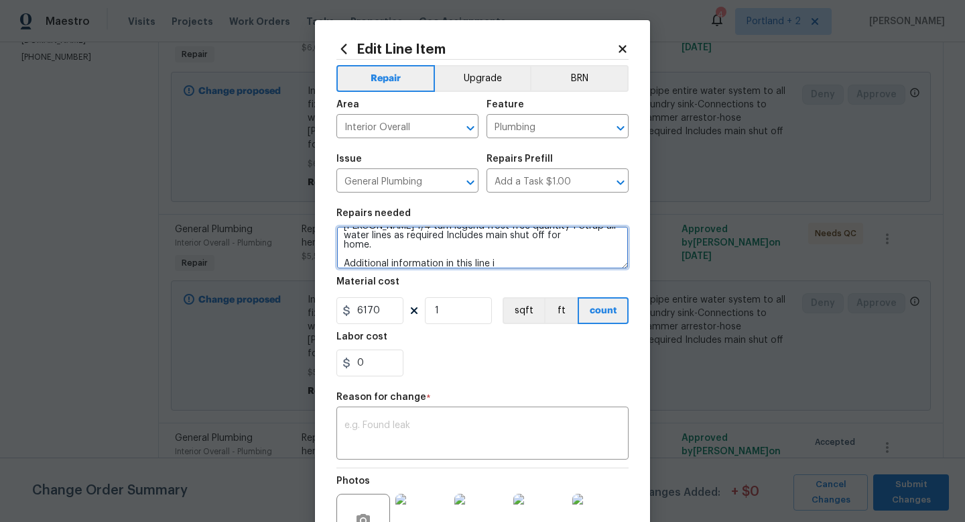
click at [442, 265] on textarea "Includes all new high quality 1/4 turn angle stops and braided supply lines-Re …" at bounding box center [483, 247] width 292 height 43
click at [499, 263] on textarea "Includes all new high quality 1/4 turn angle stops and braided supply lines-Re …" at bounding box center [483, 247] width 292 height 43
paste textarea "• Furnish and install Insinkerator Pro 750 3/4 HP Garbage Disposal • 3⁄4 HP Lon…"
type textarea "Includes all new high quality 1/4 turn angle stops and braided supply lines-Re …"
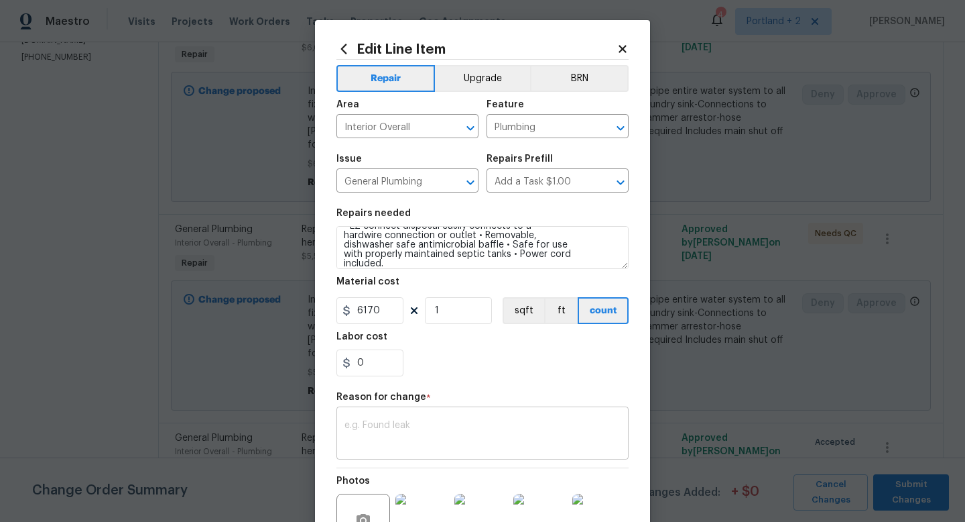
click at [387, 427] on textarea at bounding box center [483, 434] width 276 height 28
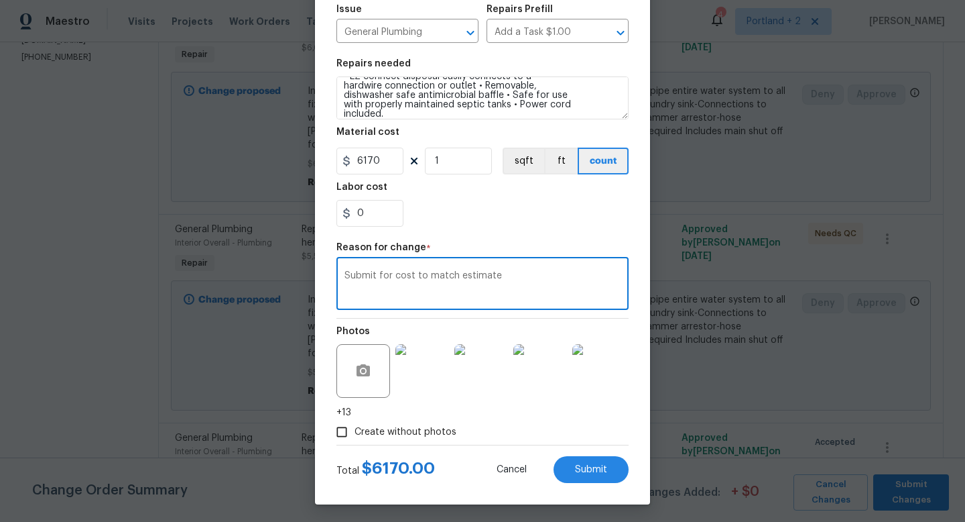
scroll to position [153, 0]
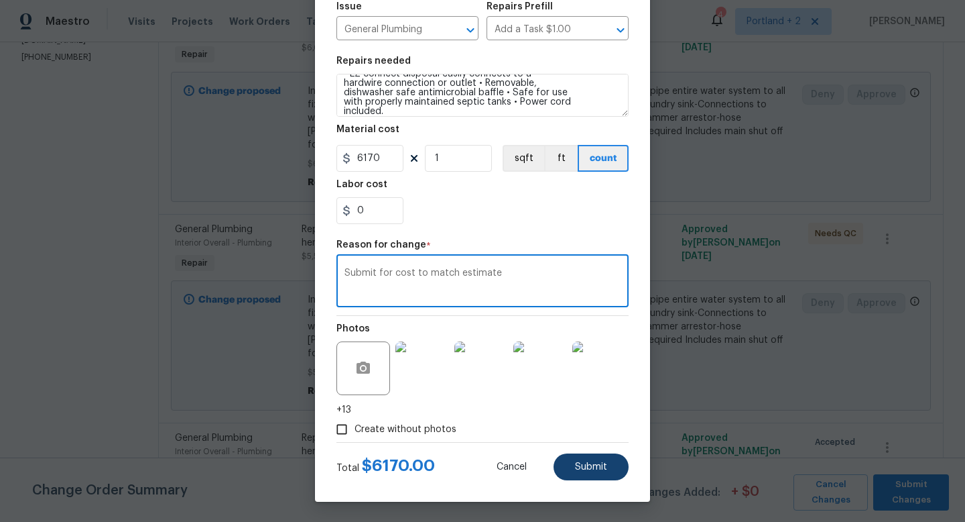
type textarea "Submit for cost to match estimate"
click at [601, 467] on span "Submit" at bounding box center [591, 467] width 32 height 10
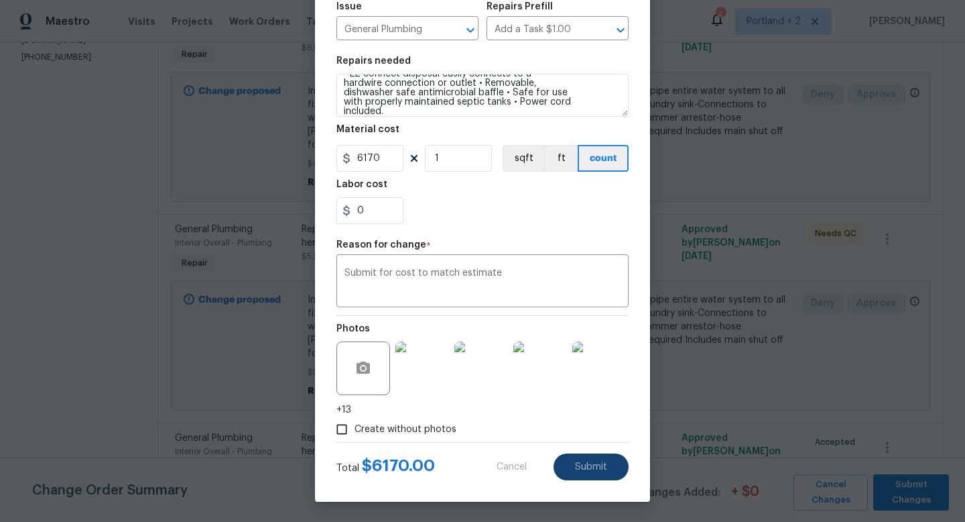
type textarea "Repipe and all plumbing work per estimate sent in. Will update details here wit…"
type input "5500"
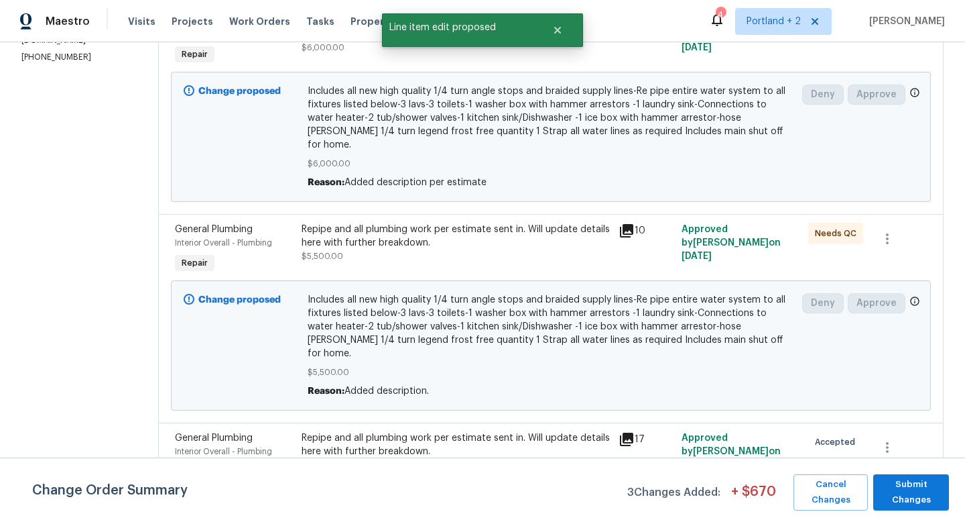
scroll to position [0, 0]
click at [917, 492] on span "Submit Changes" at bounding box center [911, 492] width 62 height 31
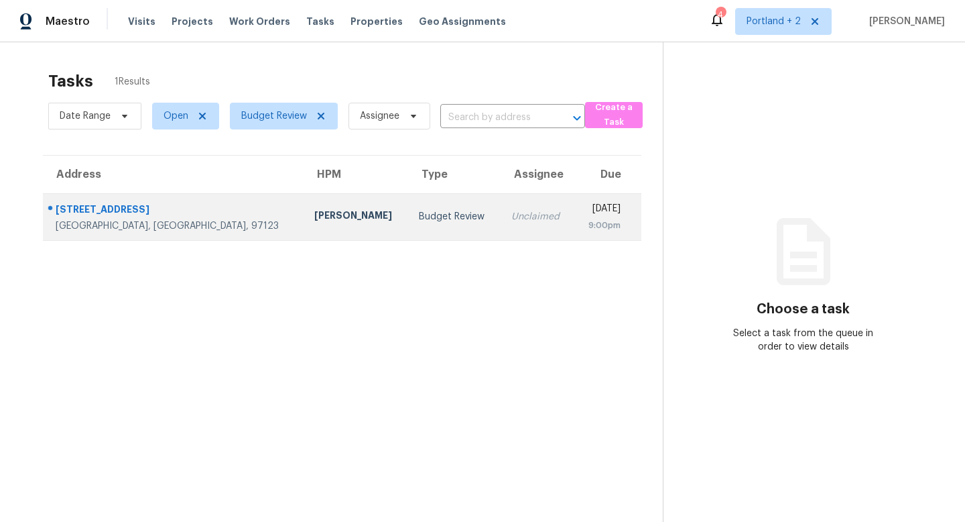
click at [314, 217] on div "[PERSON_NAME]" at bounding box center [355, 216] width 83 height 17
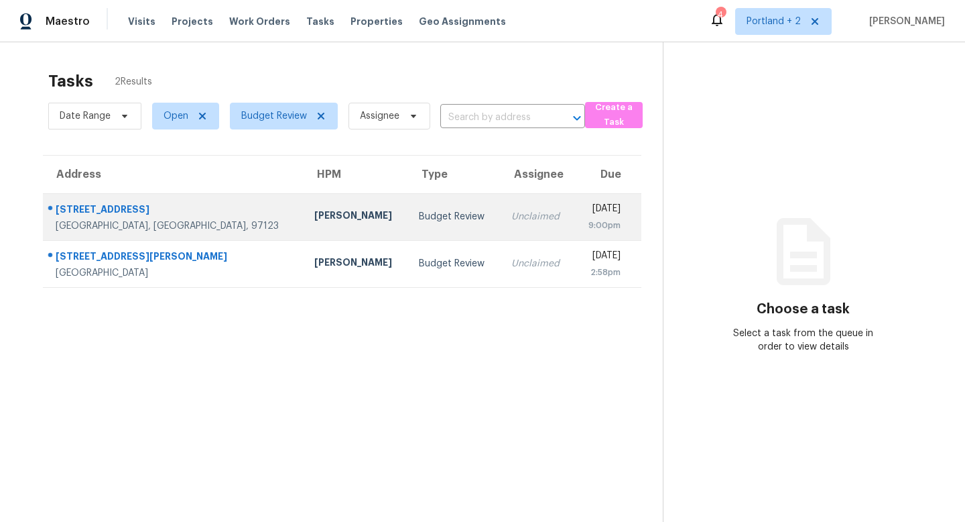
click at [166, 216] on div "[STREET_ADDRESS]" at bounding box center [174, 210] width 237 height 17
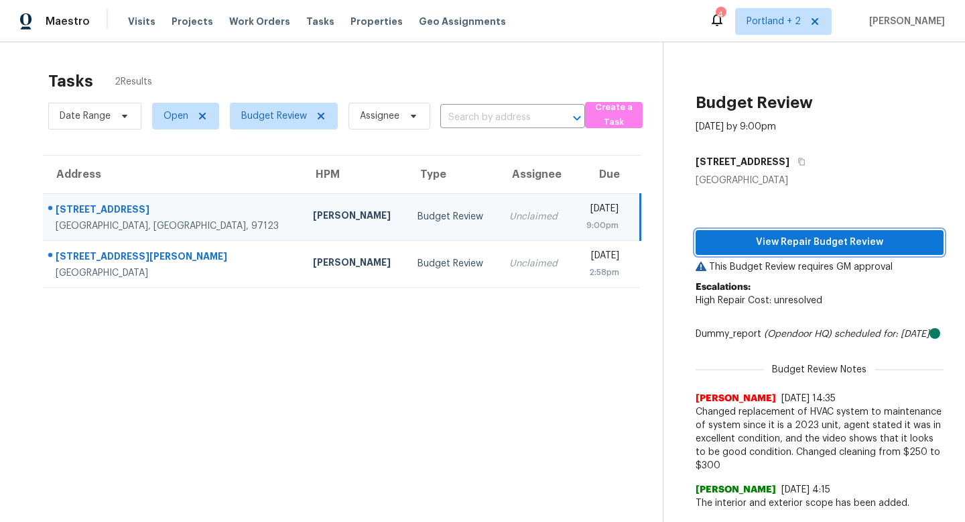
click at [809, 241] on span "View Repair Budget Review" at bounding box center [820, 242] width 227 height 17
